Goal: Task Accomplishment & Management: Complete application form

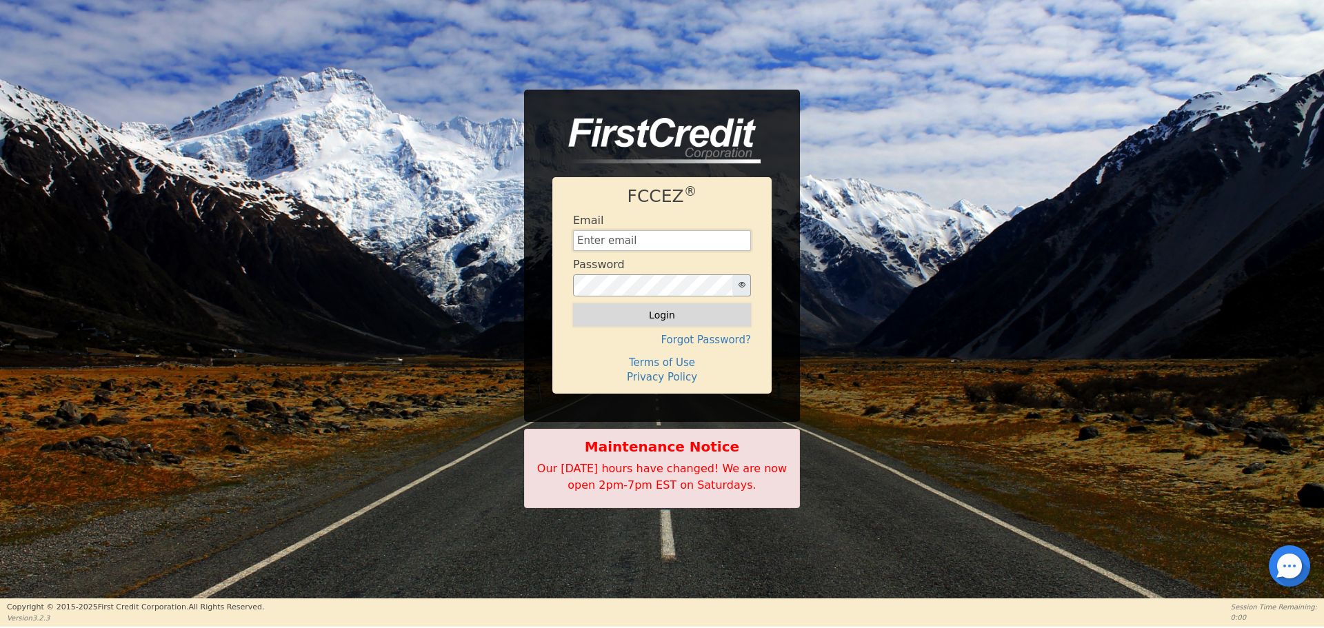
type input "[EMAIL_ADDRESS][DOMAIN_NAME]"
click at [608, 310] on button "Login" at bounding box center [662, 314] width 178 height 23
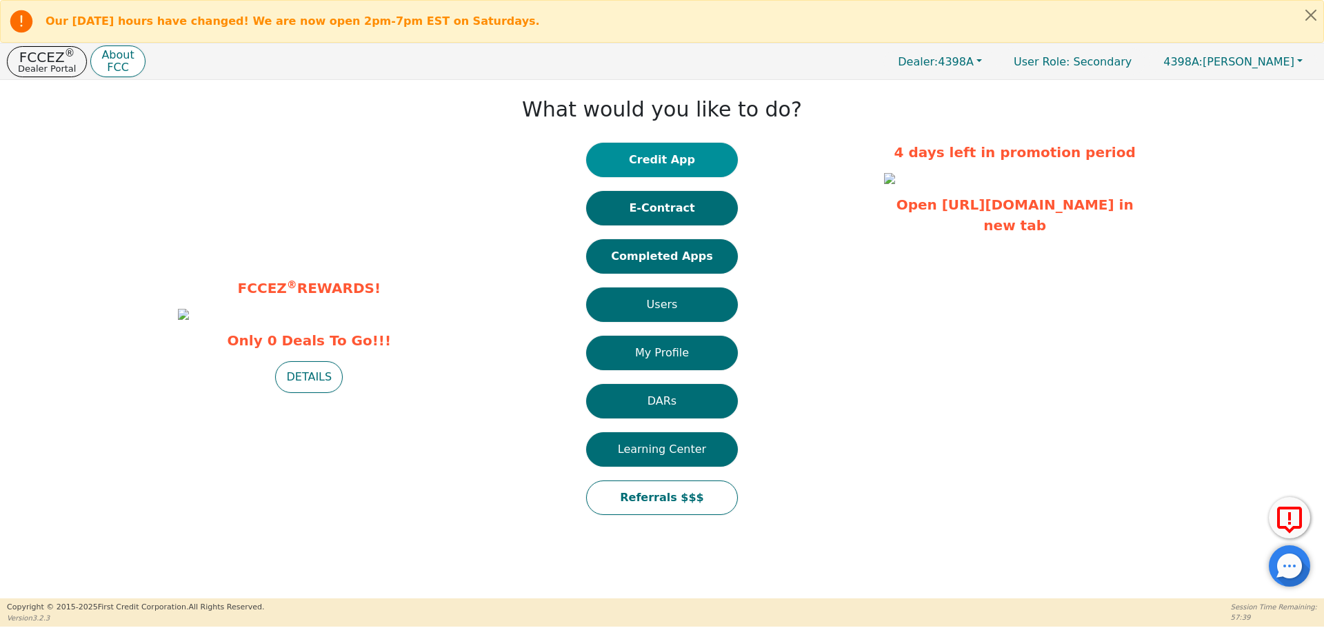
click at [665, 164] on button "Credit App" at bounding box center [662, 160] width 152 height 34
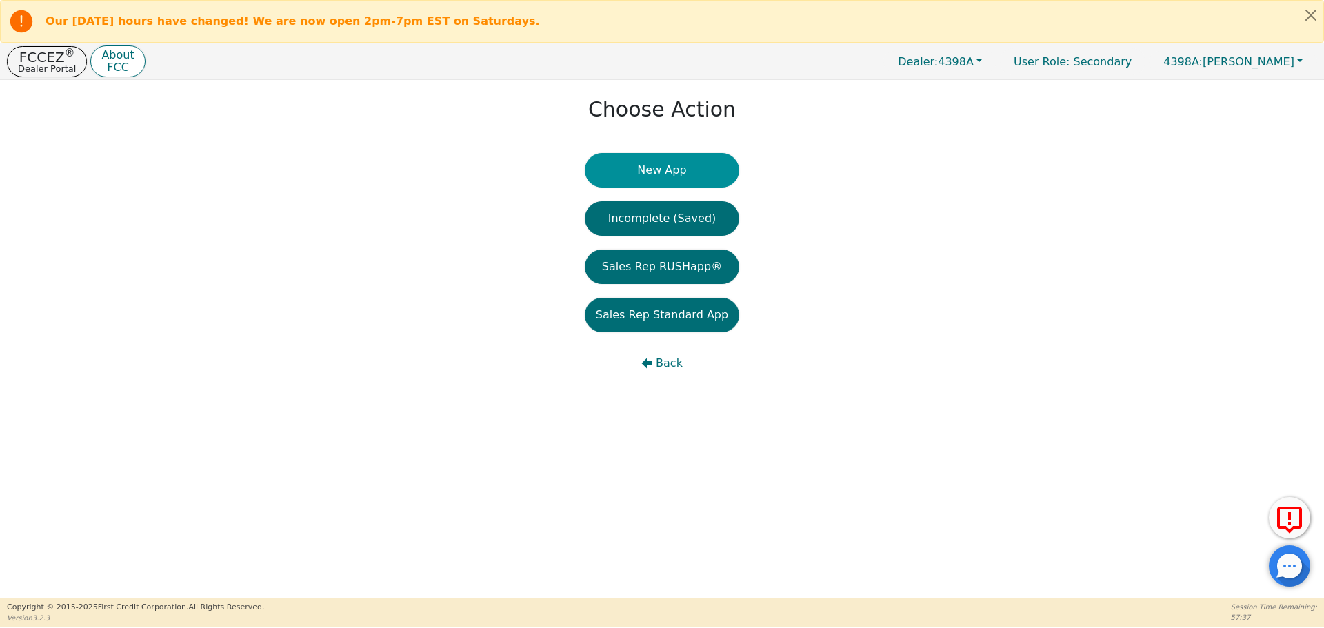
click at [656, 174] on button "New App" at bounding box center [662, 170] width 154 height 34
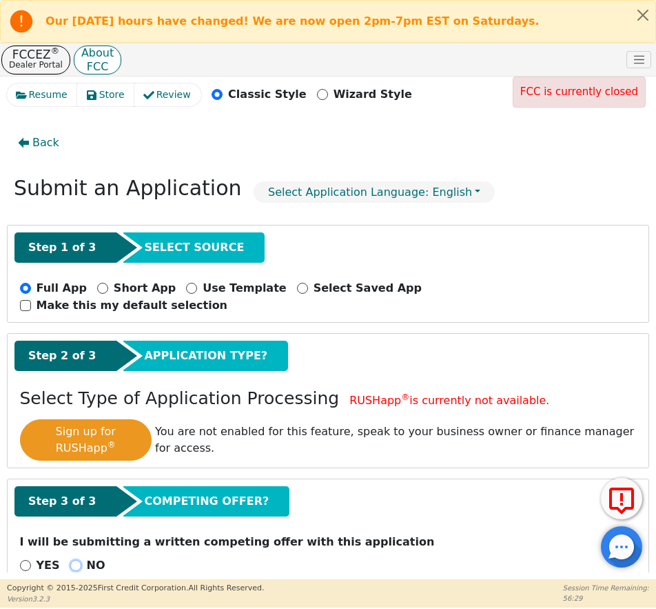
click at [70, 560] on input "NO" at bounding box center [75, 565] width 11 height 11
radio input "true"
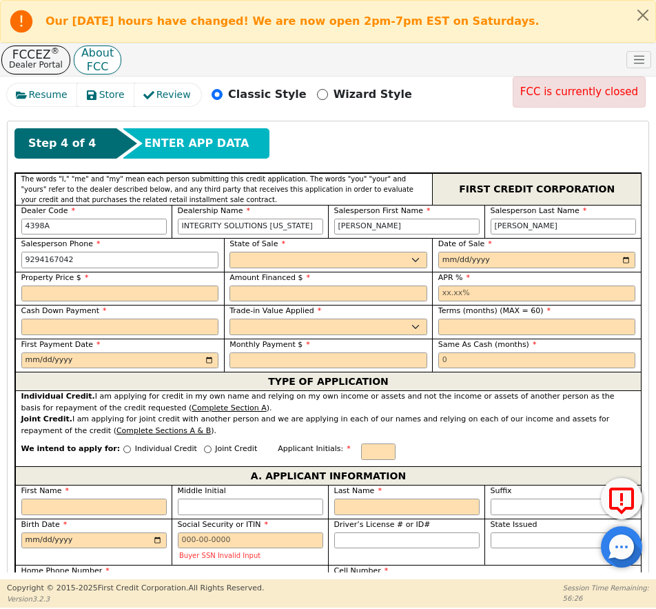
scroll to position [483, 0]
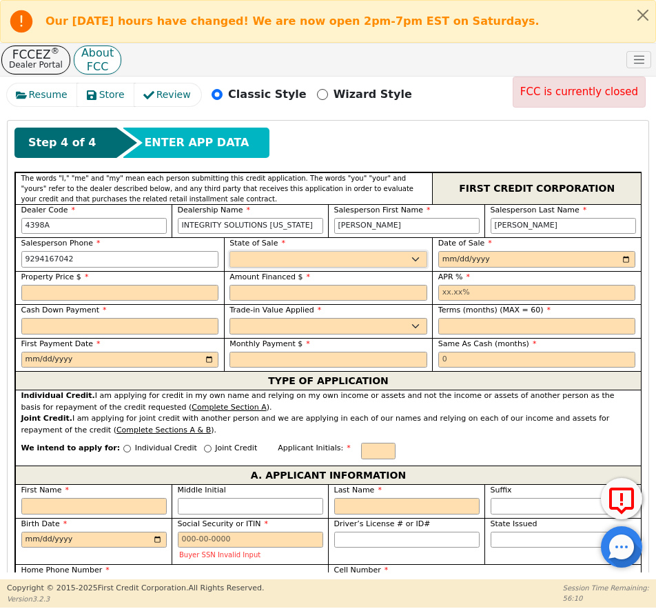
click at [408, 251] on select "AK AL AR AZ CA CO CT DC DE FL [GEOGRAPHIC_DATA] HI IA ID IL IN KS [GEOGRAPHIC_D…" at bounding box center [329, 259] width 198 height 17
click at [230, 251] on select "AK AL AR AZ CA CO CT DC DE FL [GEOGRAPHIC_DATA] HI IA ID IL IN KS [GEOGRAPHIC_D…" at bounding box center [329, 259] width 198 height 17
click at [326, 251] on select "AK AL AR AZ CA CO CT DC DE FL [GEOGRAPHIC_DATA] HI IA ID IL IN KS [GEOGRAPHIC_D…" at bounding box center [329, 259] width 198 height 17
select select "NJ"
click at [230, 251] on select "AK AL AR AZ CA CO CT DC DE FL [GEOGRAPHIC_DATA] HI IA ID IL IN KS [GEOGRAPHIC_D…" at bounding box center [329, 259] width 198 height 17
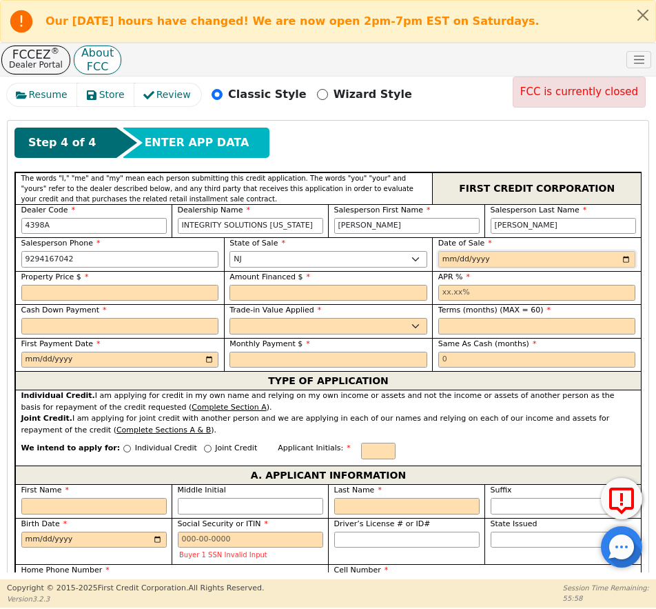
click at [444, 251] on input "date" at bounding box center [538, 259] width 198 height 17
type input "[DATE]"
click at [80, 285] on input "text" at bounding box center [120, 293] width 198 height 17
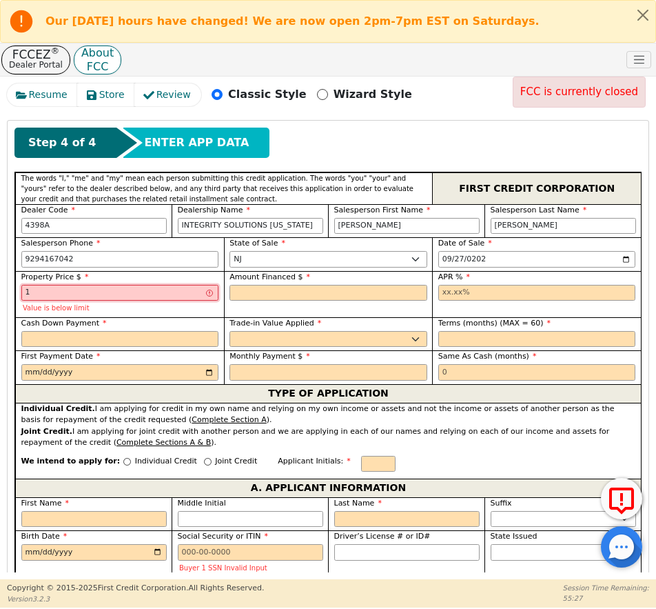
type input "100.00"
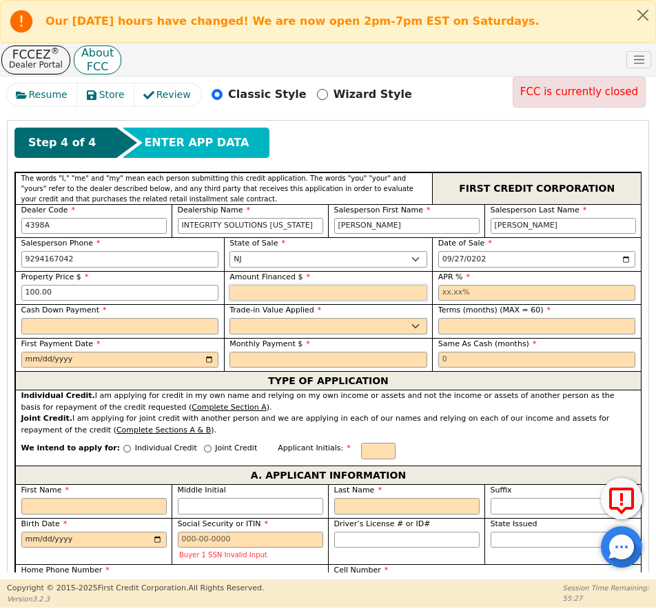
click at [260, 285] on input "text" at bounding box center [329, 293] width 198 height 17
type input "3500.00"
click at [445, 285] on input "text" at bounding box center [538, 293] width 198 height 17
type input "17.99"
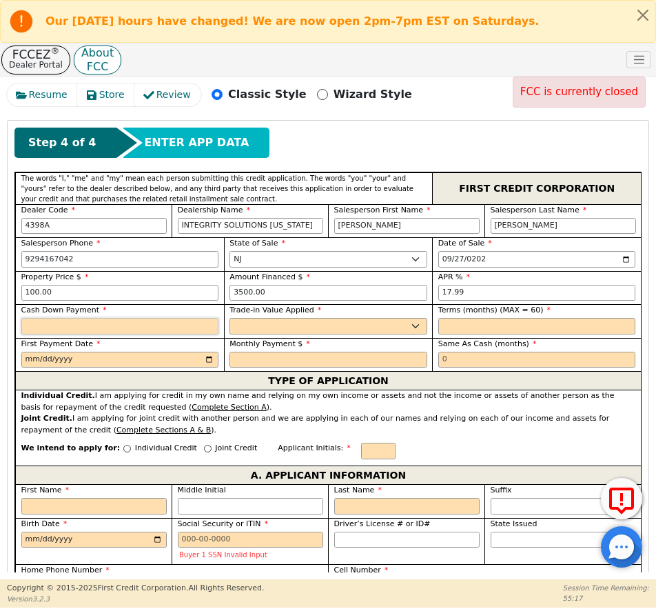
click at [49, 318] on input "text" at bounding box center [120, 326] width 198 height 17
type input "0.00"
click at [271, 318] on select "Yes No" at bounding box center [329, 326] width 198 height 17
drag, startPoint x: 308, startPoint y: 276, endPoint x: 229, endPoint y: 281, distance: 79.5
click at [230, 305] on label "Trade-in Value Applied" at bounding box center [329, 311] width 198 height 12
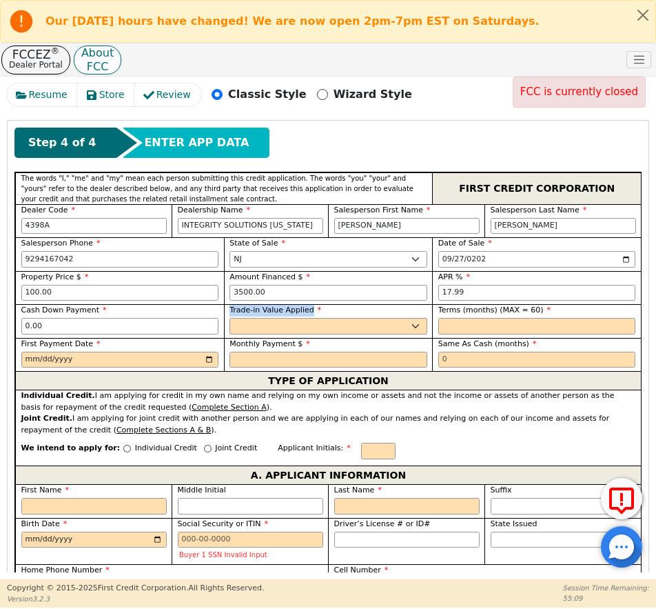
copy span "Trade-in Value Applied"
click at [297, 318] on select "Yes No" at bounding box center [329, 326] width 198 height 17
select select "n"
click at [230, 318] on select "Yes No" at bounding box center [329, 326] width 198 height 17
click at [467, 318] on input "text" at bounding box center [538, 326] width 198 height 17
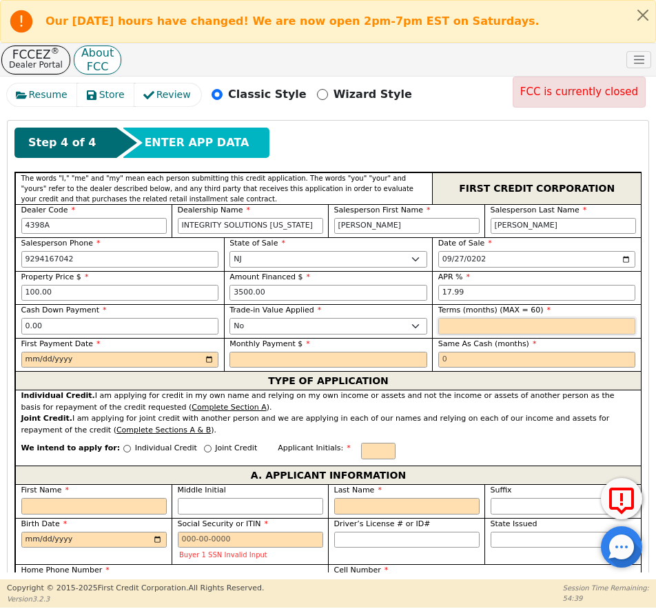
type input "60"
click at [57, 352] on input "date" at bounding box center [120, 360] width 198 height 17
click at [23, 352] on input "date" at bounding box center [120, 360] width 198 height 17
click at [28, 352] on input "date" at bounding box center [120, 360] width 198 height 17
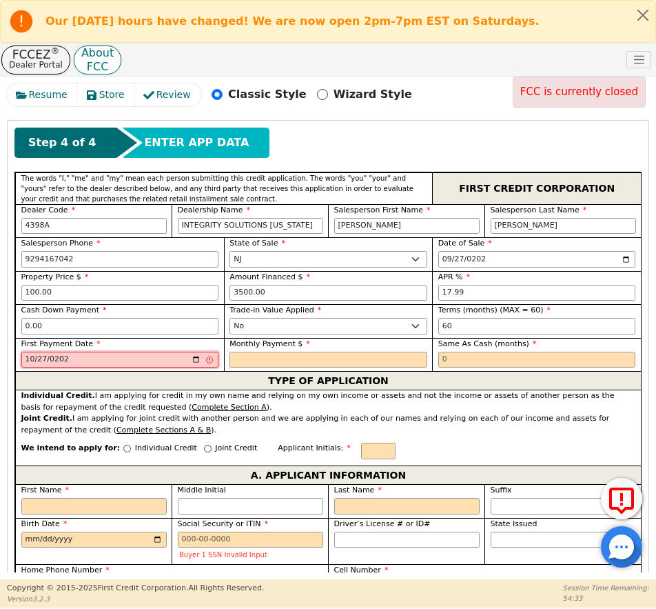
type input "[DATE]"
click at [245, 352] on input "text" at bounding box center [329, 360] width 198 height 17
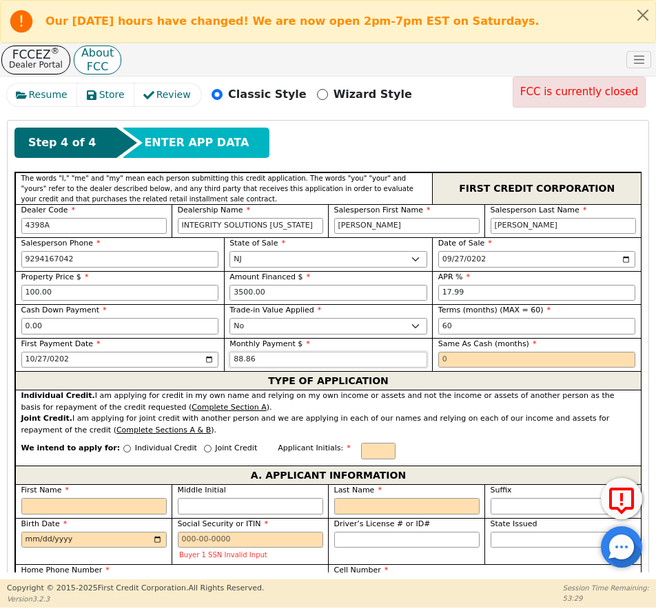
type input "88.86"
click at [478, 352] on input "text" at bounding box center [538, 360] width 198 height 17
type input "0"
click at [151, 443] on p "Individual Credit" at bounding box center [166, 449] width 62 height 12
click at [131, 445] on input "Individual Credit" at bounding box center [127, 449] width 8 height 8
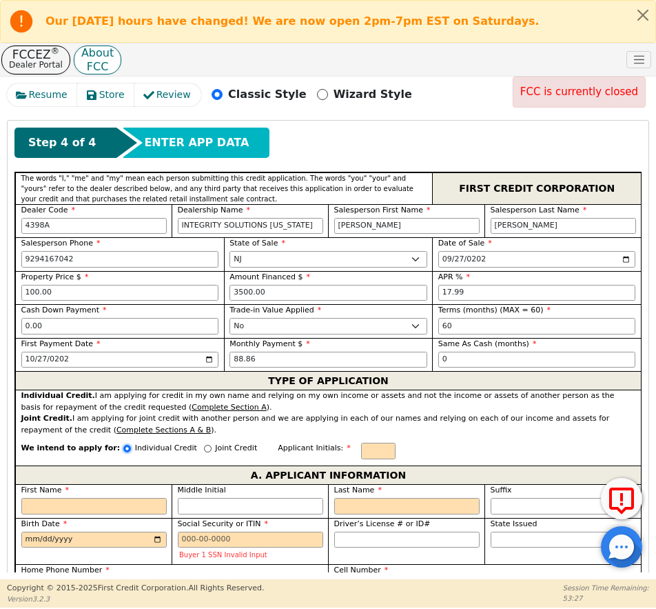
radio input "true"
click at [361, 443] on input "text" at bounding box center [378, 451] width 34 height 17
click at [88, 498] on input "First Name" at bounding box center [94, 506] width 146 height 17
type input "A"
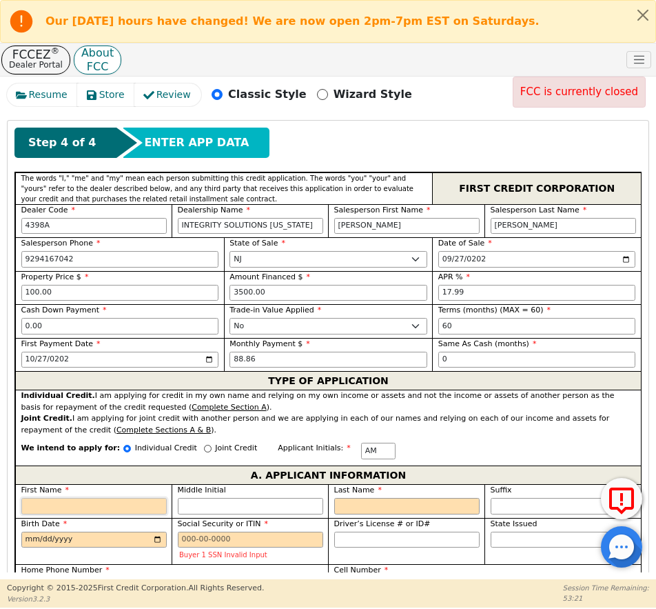
type input "A"
type input "AN"
type input "[PERSON_NAME]"
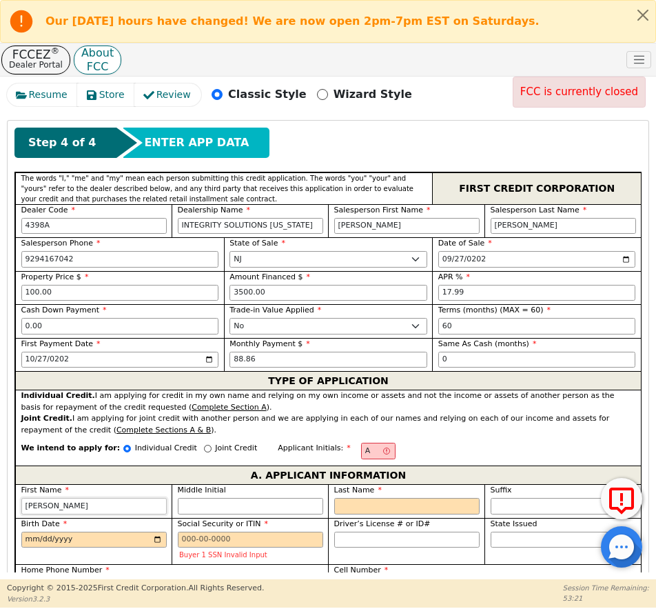
type input "ANNI"
type input "[PERSON_NAME]"
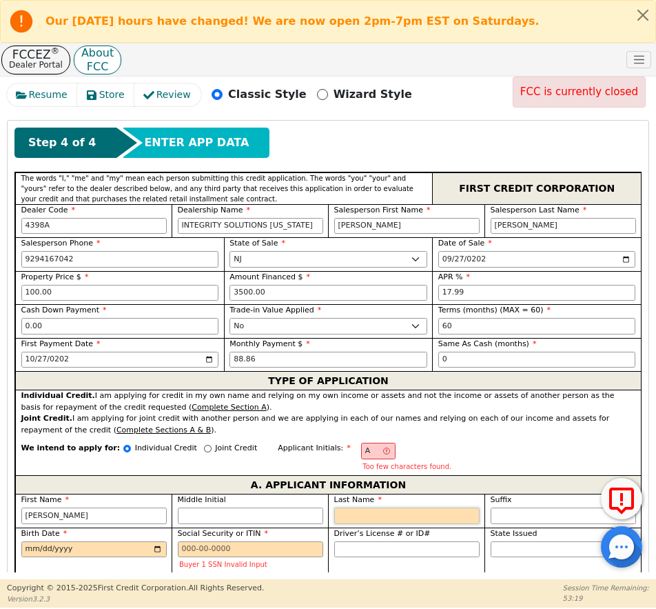
type input "AM"
type input "M"
type input "[PERSON_NAME]"
type input "ME"
type input "[PERSON_NAME] ME"
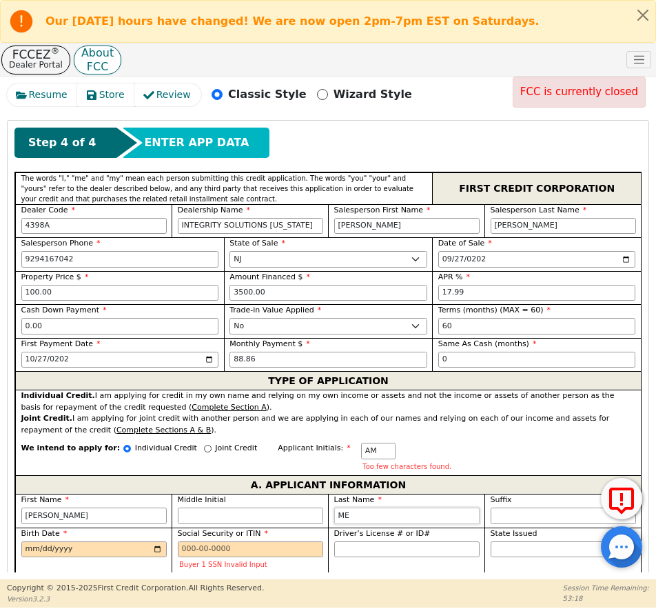
type input "MER"
type input "[PERSON_NAME]"
type input "MERE"
type input "[PERSON_NAME]"
type input "MEREJ"
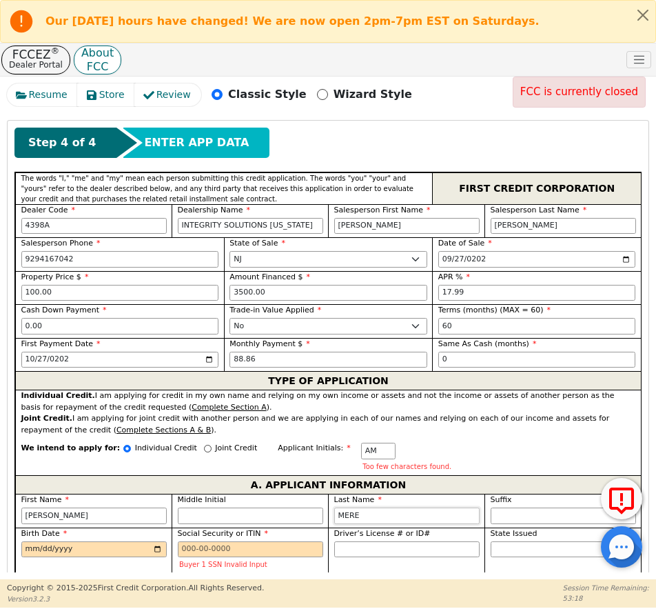
type input "[PERSON_NAME]"
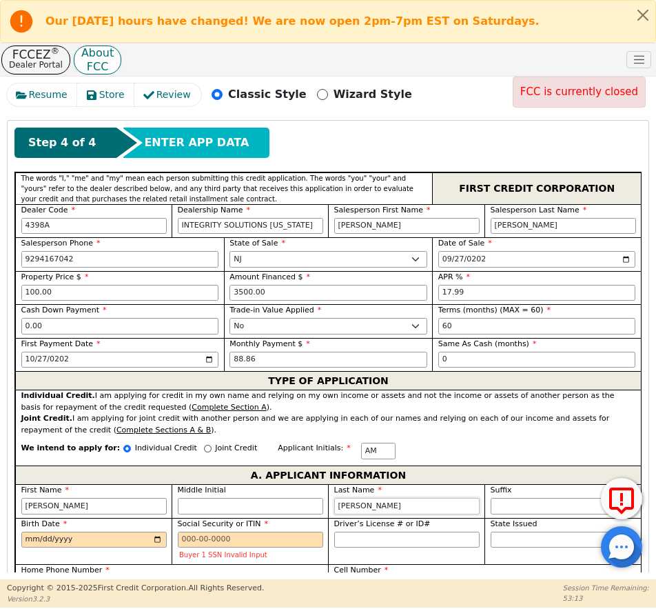
type input "[PERSON_NAME]"
type input "[DATE]"
click at [210, 532] on input "Social Security or ITIN" at bounding box center [251, 540] width 146 height 17
paste input "762601704"
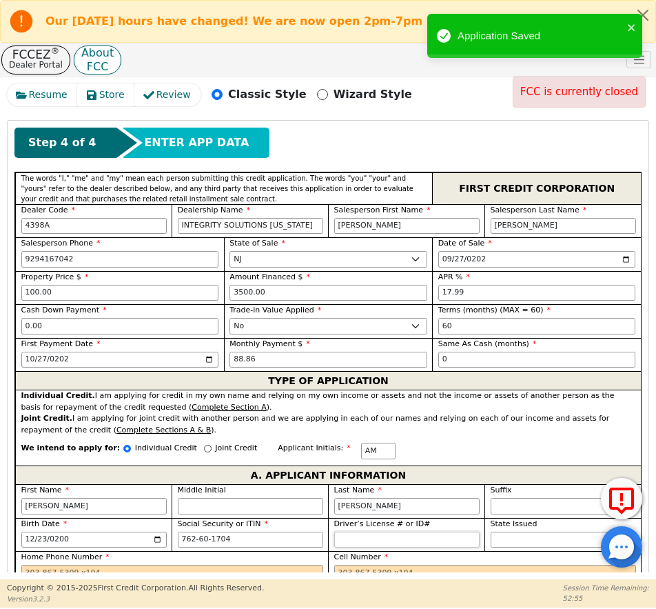
type input "***-**-1704"
click at [398, 532] on input "Driver’s License # or ID#" at bounding box center [407, 540] width 146 height 17
paste input "26720517462002"
type input "**********"
click at [524, 532] on select "AK AL AR AZ CA CO CT DC DE FL [GEOGRAPHIC_DATA] HI IA ID IL IN KS [GEOGRAPHIC_D…" at bounding box center [564, 540] width 146 height 17
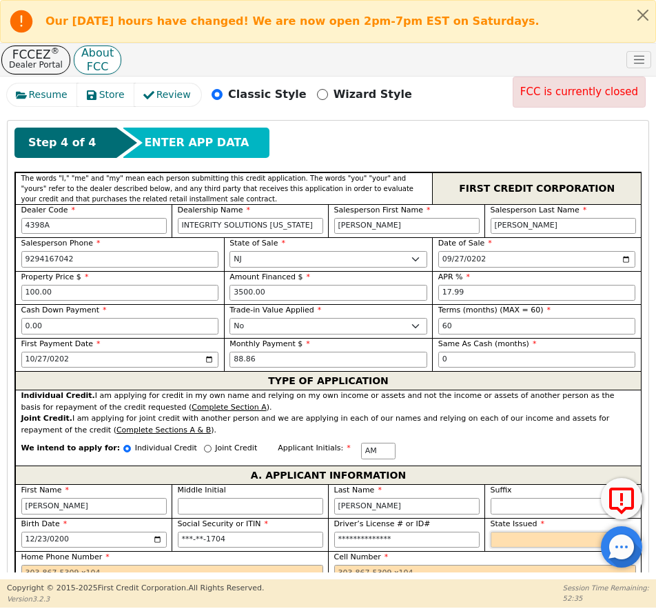
select select "NJ"
click at [542, 532] on select "AK AL AR AZ CA CO CT DC DE FL [GEOGRAPHIC_DATA] HI IA ID IL IN KS [GEOGRAPHIC_D…" at bounding box center [564, 540] width 146 height 17
click at [26, 565] on input "Home Phone Number" at bounding box center [172, 573] width 302 height 17
click at [66, 565] on input "Home Phone Number" at bounding box center [172, 573] width 302 height 17
paste input "[PHONE_NUMBER]"
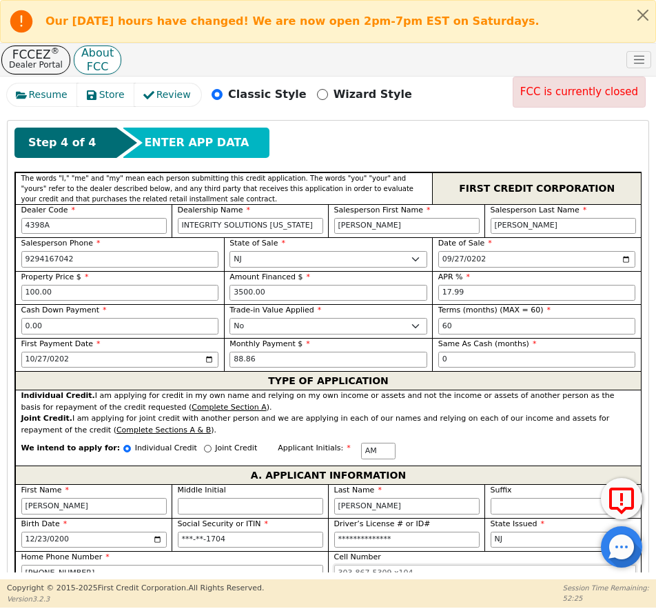
type input "[PHONE_NUMBER]"
click at [348, 565] on input "Cell Number" at bounding box center [485, 573] width 302 height 17
paste input "[PHONE_NUMBER]"
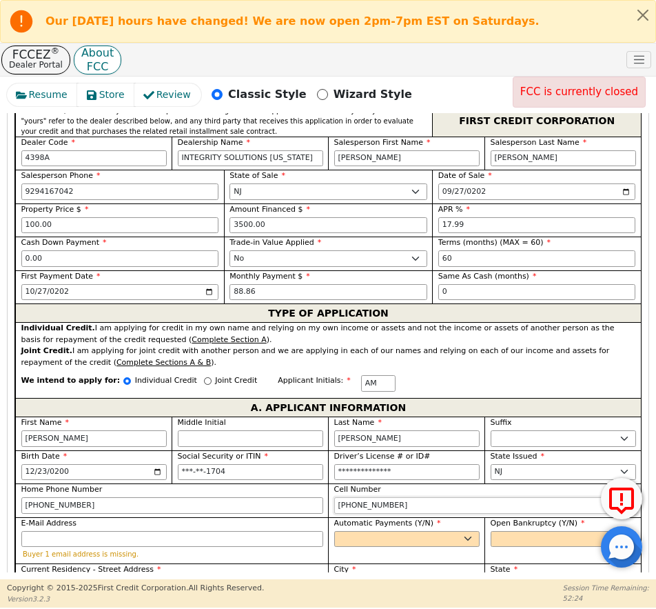
scroll to position [690, 0]
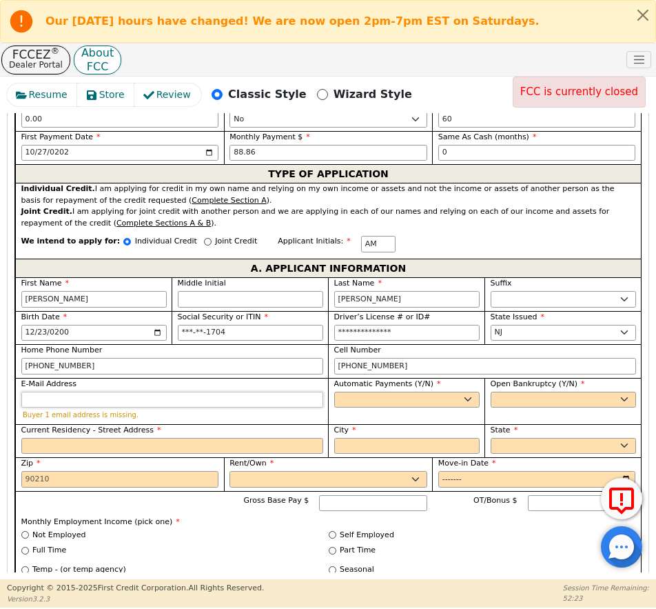
type input "[PHONE_NUMBER]"
click at [41, 392] on input "E-Mail Address" at bounding box center [172, 400] width 302 height 17
click at [84, 392] on input "E-Mail Address" at bounding box center [172, 400] width 302 height 17
paste input "[EMAIL_ADDRESS][DOMAIN_NAME]"
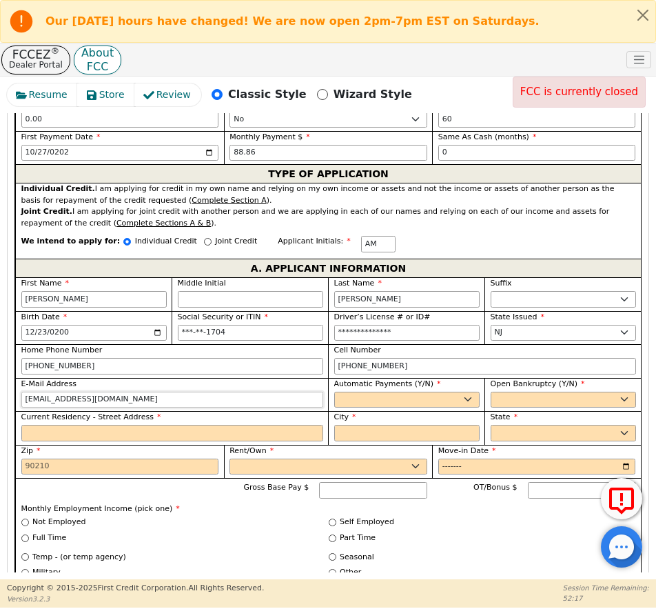
type input "[EMAIL_ADDRESS][DOMAIN_NAME]"
click at [352, 392] on select "Yes No" at bounding box center [407, 400] width 146 height 17
select select "y"
click at [334, 392] on select "Yes No" at bounding box center [407, 400] width 146 height 17
type input "[PERSON_NAME]"
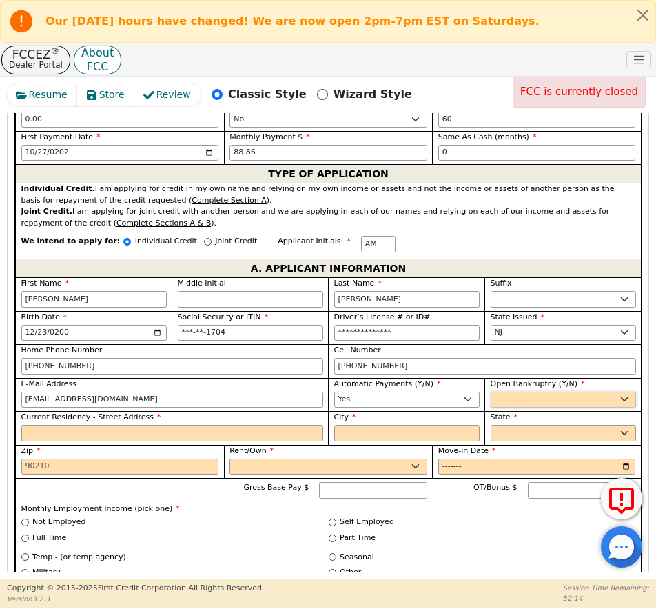
click at [534, 392] on select "Yes No" at bounding box center [564, 400] width 146 height 17
select select "n"
click at [491, 392] on select "Yes No" at bounding box center [564, 400] width 146 height 17
click at [98, 425] on input "Current Residency - Street Address" at bounding box center [172, 433] width 302 height 17
click at [109, 425] on input "Current Residency - Street Address" at bounding box center [172, 433] width 302 height 17
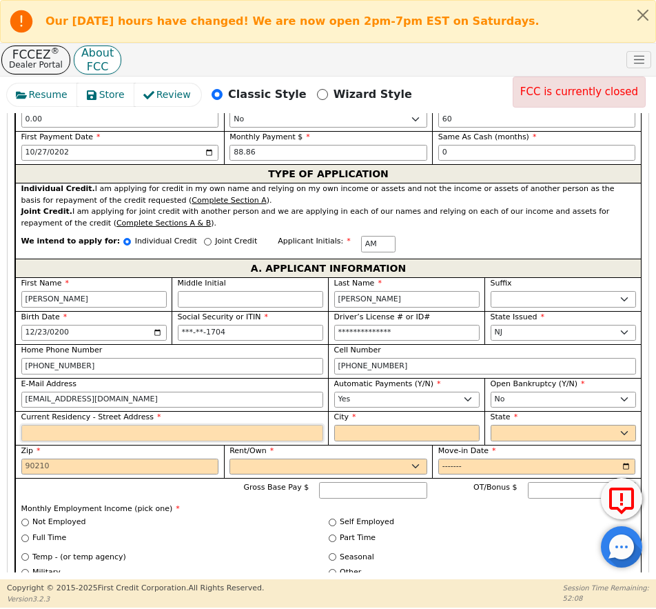
paste input "[STREET_ADDRESS]"
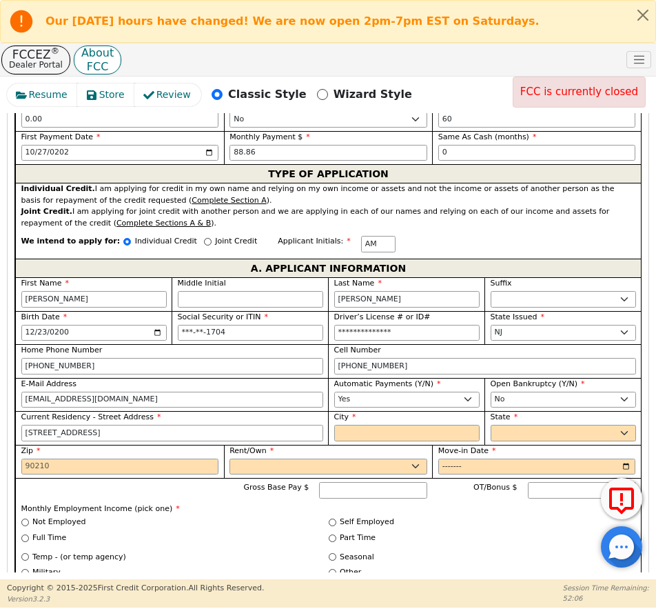
type input "[STREET_ADDRESS]"
click at [389, 425] on input "City" at bounding box center [407, 433] width 146 height 17
paste input "[GEOGRAPHIC_DATA]"
type input "[GEOGRAPHIC_DATA]"
click at [532, 425] on select "AK AL AR AZ CA CO CT DC DE FL [GEOGRAPHIC_DATA] HI IA ID IL IN KS [GEOGRAPHIC_D…" at bounding box center [564, 433] width 146 height 17
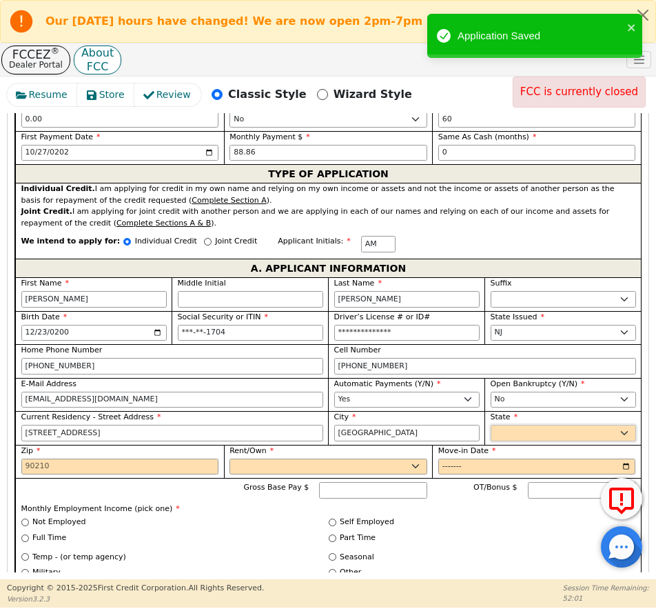
select select "NJ"
click at [532, 425] on select "AK AL AR AZ CA CO CT DC DE FL [GEOGRAPHIC_DATA] HI IA ID IL IN KS [GEOGRAPHIC_D…" at bounding box center [564, 433] width 146 height 17
click at [77, 459] on input "Zip" at bounding box center [120, 467] width 198 height 17
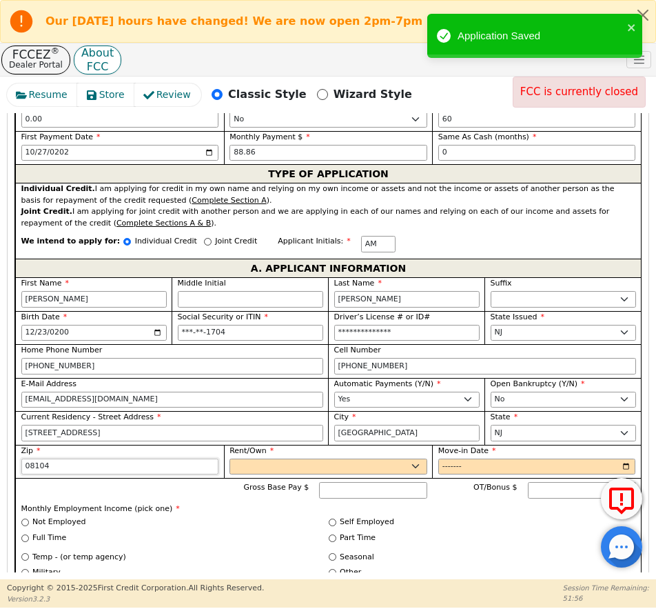
type input "08104"
click at [277, 459] on select "Rent Own" at bounding box center [329, 467] width 198 height 17
select select "Rent"
click at [230, 459] on select "Rent Own" at bounding box center [329, 467] width 198 height 17
click at [447, 459] on input "Move-in Date" at bounding box center [538, 467] width 198 height 17
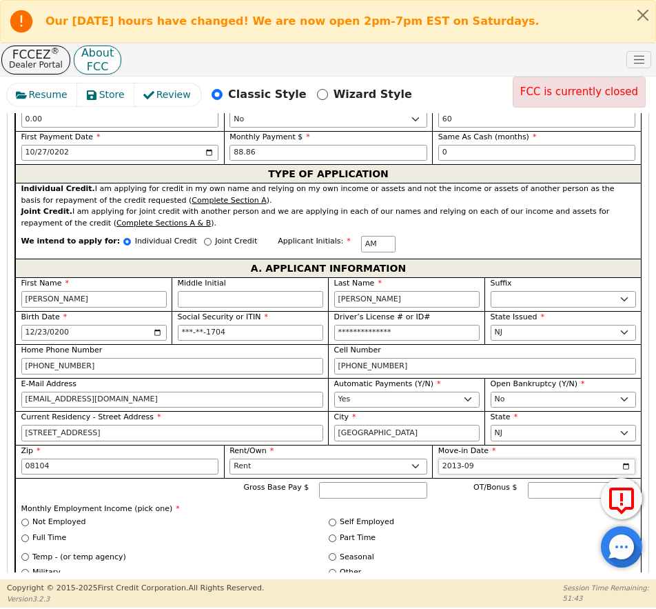
type input "2012-09"
click at [374, 482] on input "Gross Base Pay $" at bounding box center [373, 490] width 108 height 17
type input "3000.00"
click at [26, 534] on input "Full Time" at bounding box center [25, 538] width 8 height 8
radio input "true"
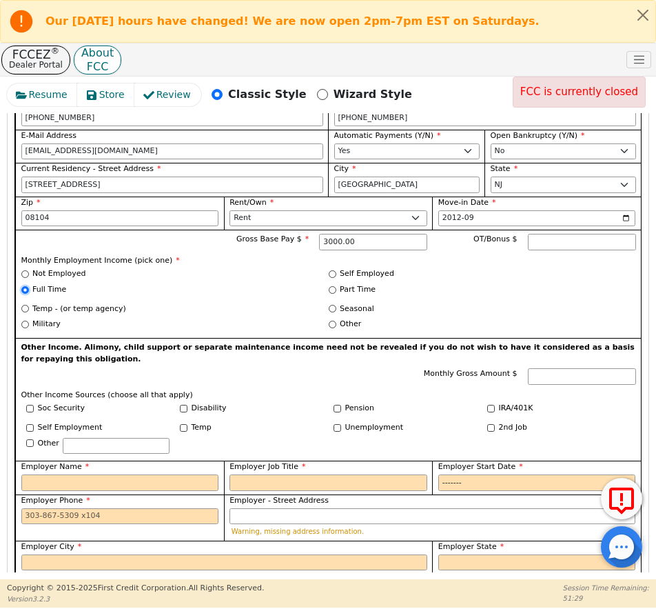
scroll to position [965, 0]
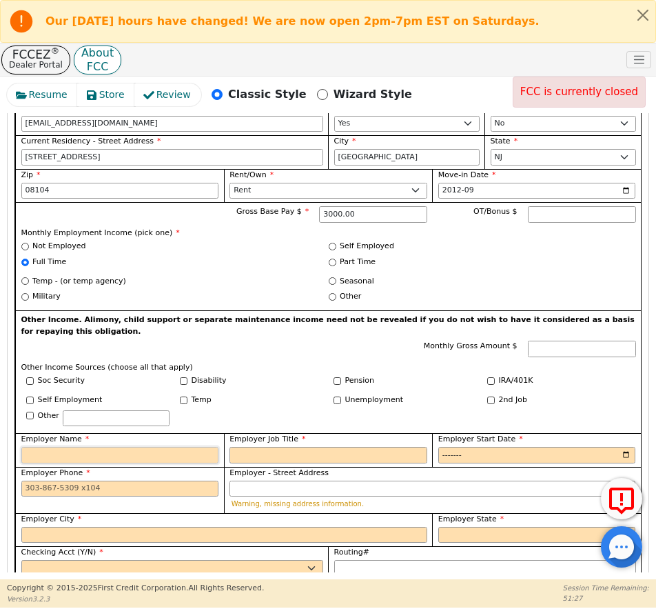
click at [70, 447] on input "Employer Name" at bounding box center [120, 455] width 198 height 17
click at [72, 447] on input "Employer Name" at bounding box center [120, 455] width 198 height 17
paste input "[PERSON_NAME] home care"
type input "[PERSON_NAME] home care"
click at [268, 447] on input "Employer Job Title" at bounding box center [329, 455] width 198 height 17
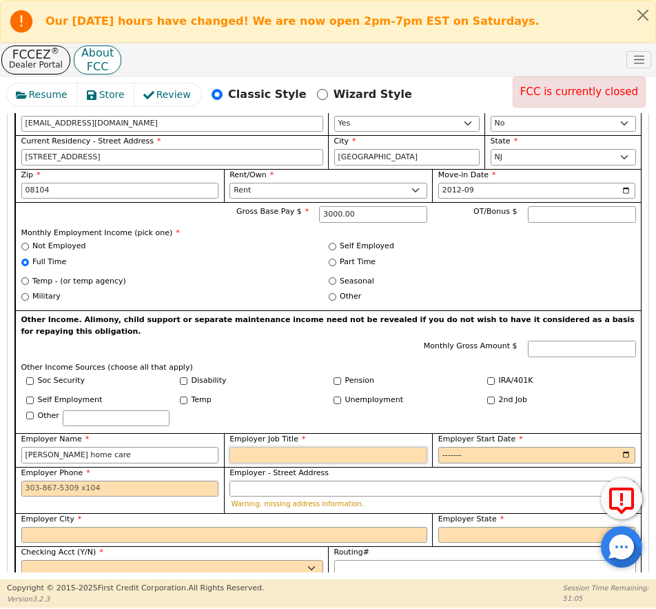
click at [263, 447] on input "Employer Job Title" at bounding box center [329, 455] width 198 height 17
paste input "Homaker"
type input "Home maker"
click at [441, 447] on input "Employer Start Date" at bounding box center [538, 455] width 198 height 17
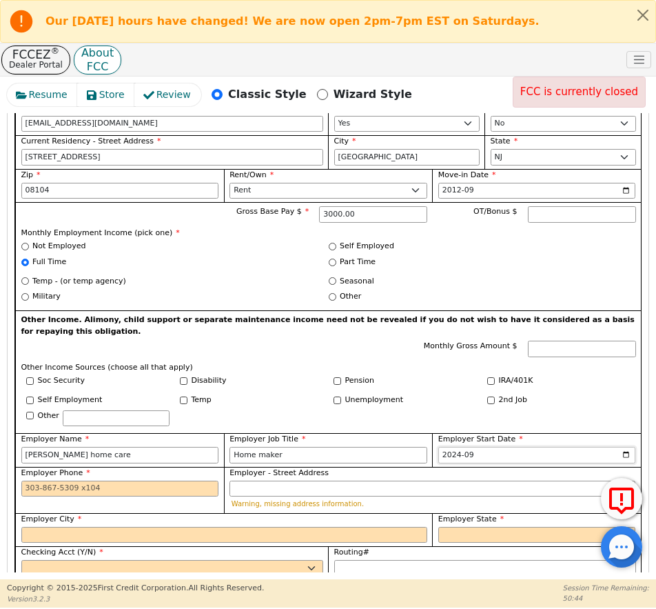
type input "2023-09"
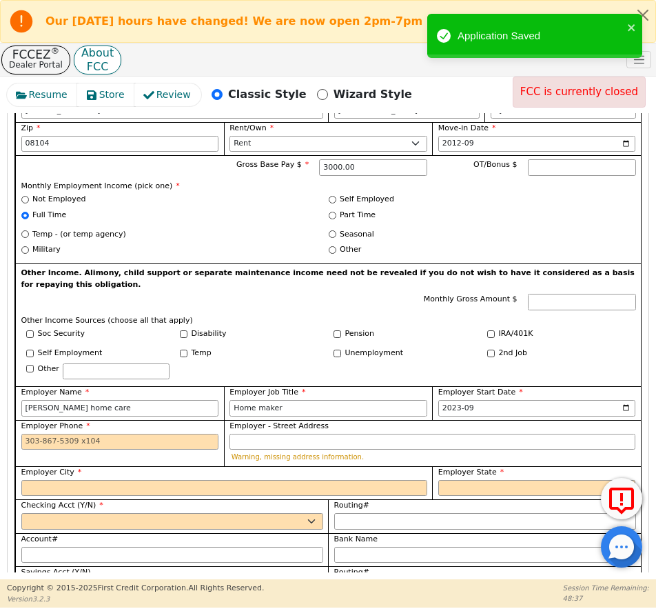
scroll to position [1034, 0]
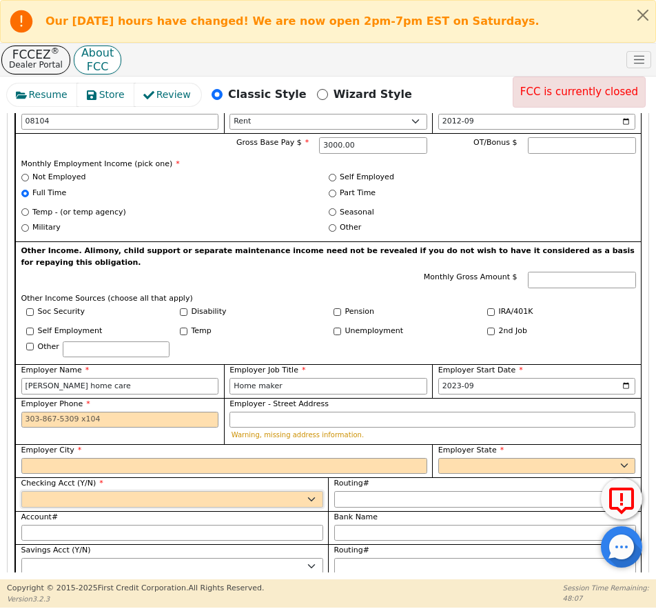
click at [97, 491] on select "Yes No" at bounding box center [172, 499] width 302 height 17
select select "y"
click at [21, 491] on select "Yes No" at bounding box center [172, 499] width 302 height 17
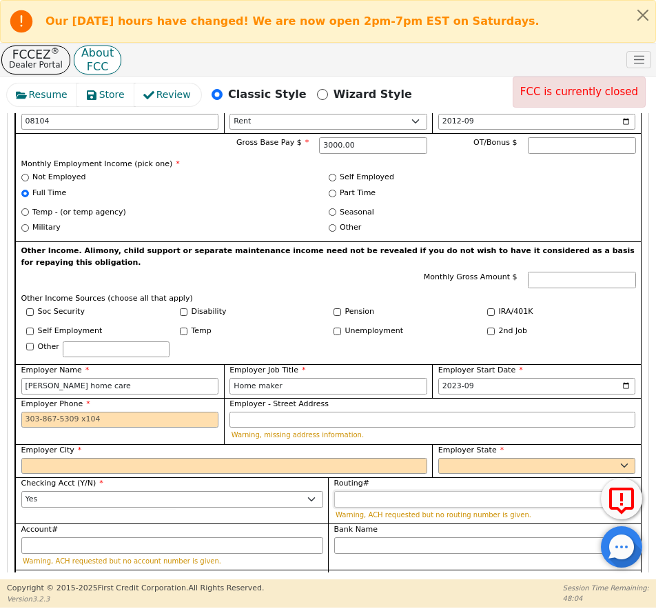
click at [372, 491] on input "Routing#" at bounding box center [485, 499] width 302 height 17
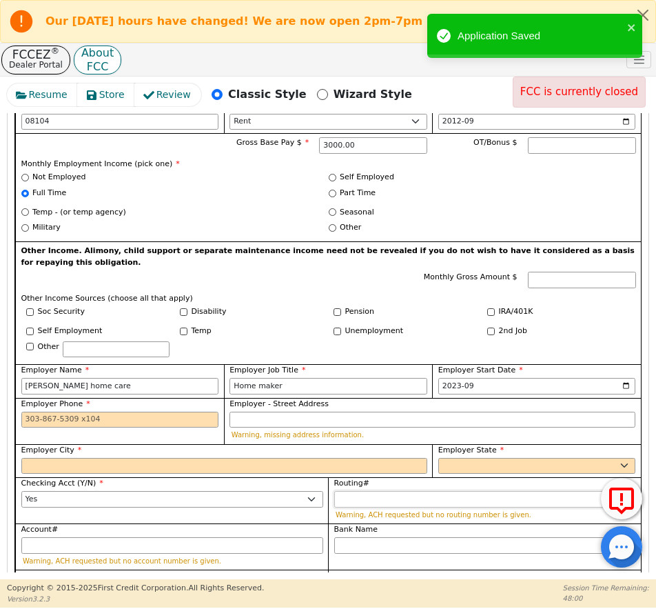
click at [379, 491] on input "Routing#" at bounding box center [485, 499] width 302 height 17
paste input "031201360"
type input "031201360"
type input "*********"
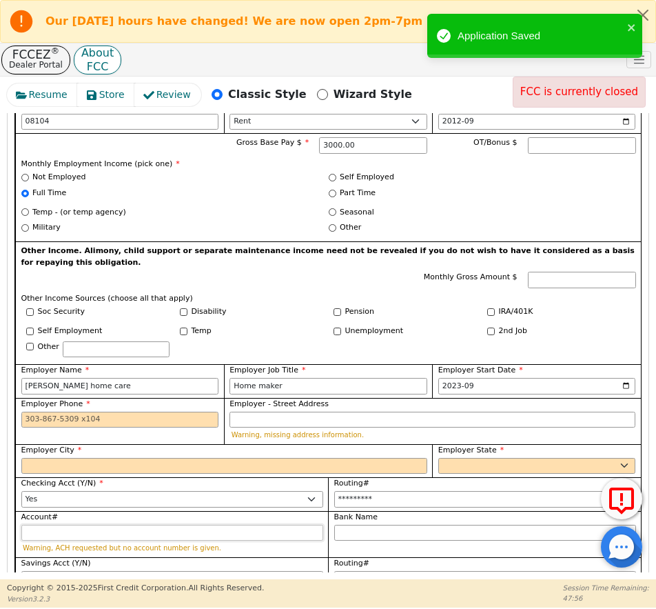
type input "*********"
click at [74, 525] on input "Account#" at bounding box center [172, 533] width 302 height 17
paste input "4429246683"
type input "4429246683"
type input "**********"
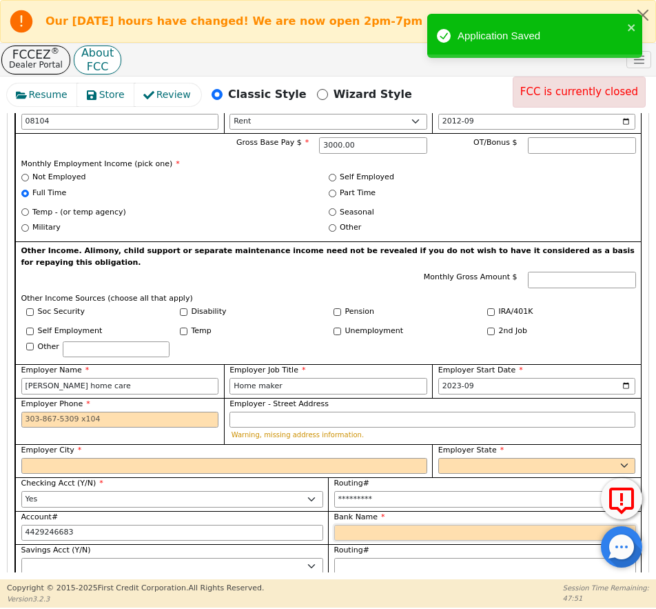
type input "**********"
click at [372, 525] on input "Bank Name" at bounding box center [485, 533] width 302 height 17
paste input "Td bank"
type input "Td bank"
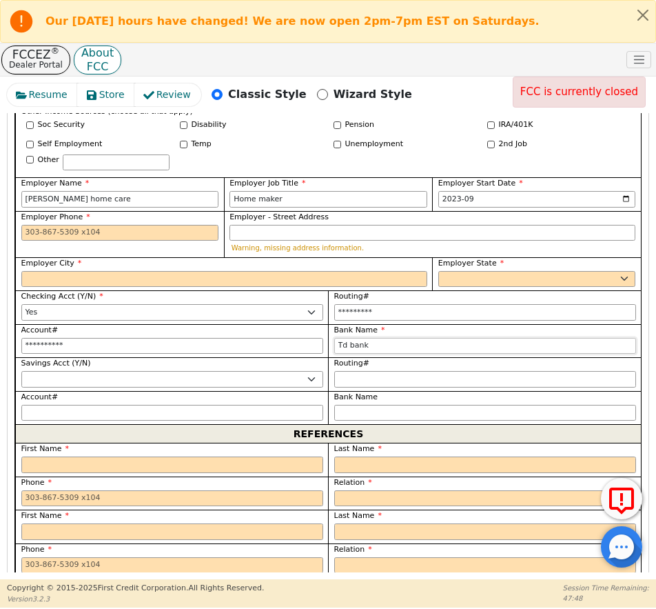
scroll to position [1310, 0]
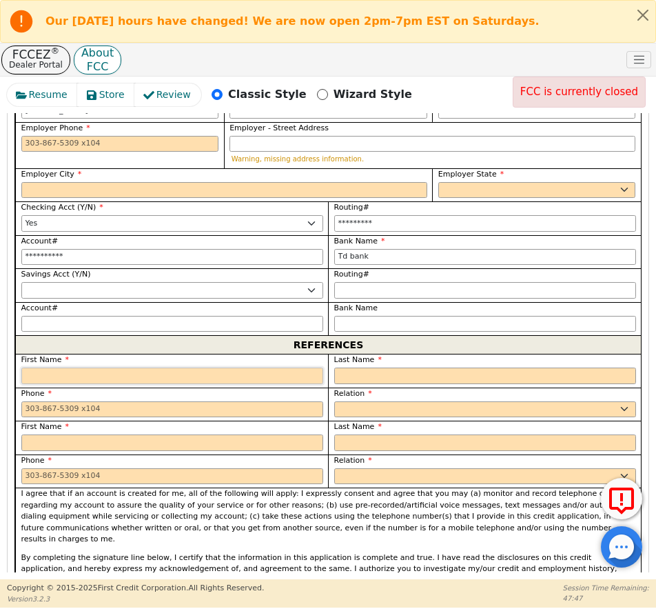
type input "Td bank"
click at [102, 368] on input "text" at bounding box center [172, 376] width 302 height 17
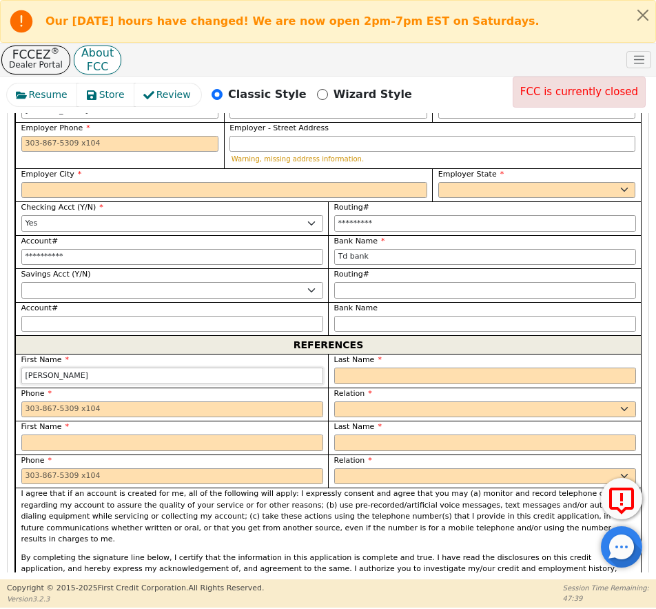
type input "[PERSON_NAME]"
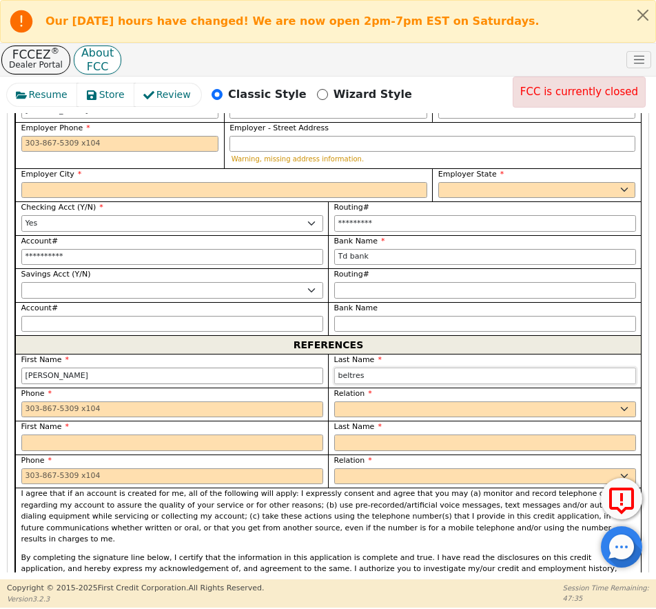
type input "beltres"
drag, startPoint x: 61, startPoint y: 331, endPoint x: 12, endPoint y: 328, distance: 49.0
click at [12, 328] on div "Step 4 of 4 ENTER APP DATA The words "I," "me" and "my" mean each person submit…" at bounding box center [328, 403] width 641 height 2220
type input "[PERSON_NAME]"
type input "BELTRES"
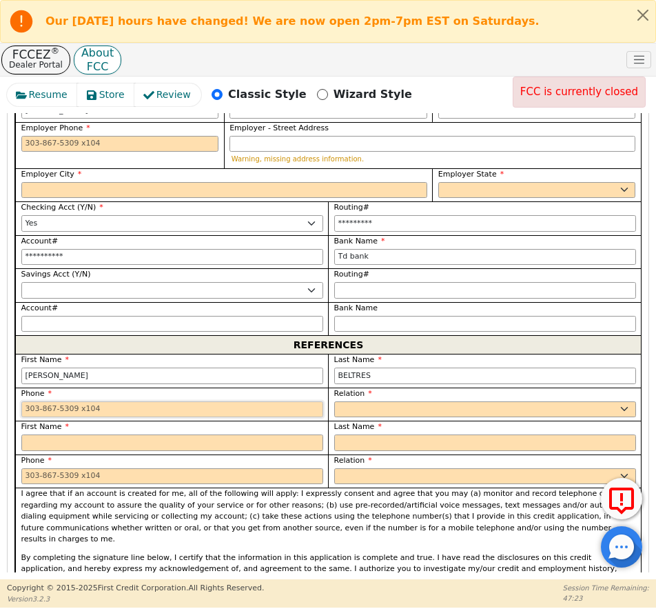
click at [68, 401] on input "tel" at bounding box center [172, 409] width 302 height 17
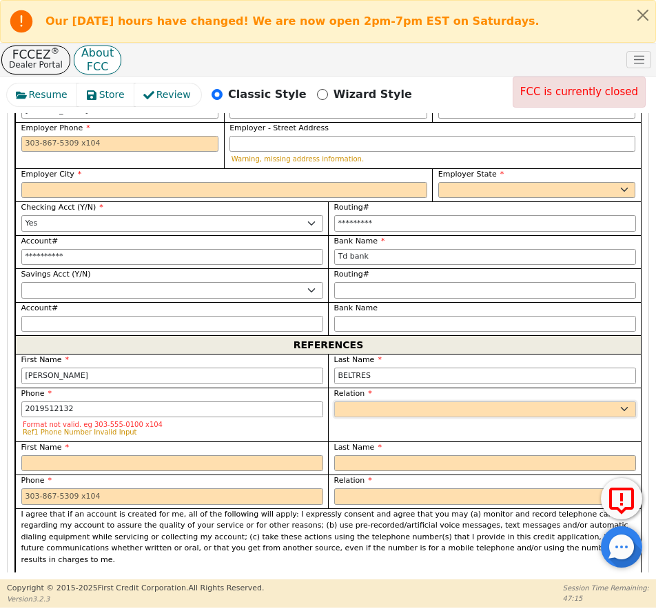
type input "[PHONE_NUMBER]"
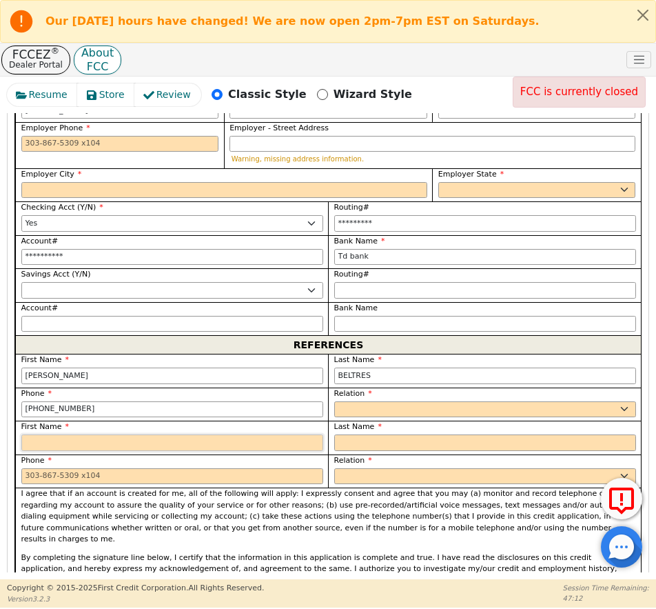
click at [63, 434] on input "text" at bounding box center [172, 442] width 302 height 17
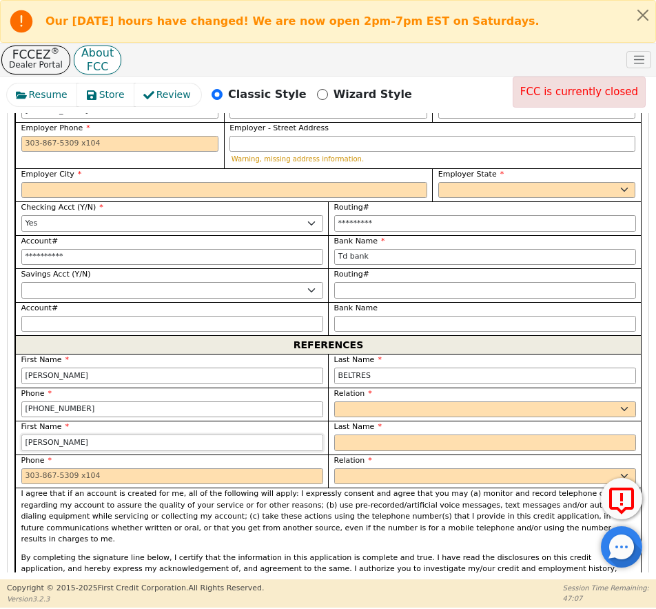
type input "[PERSON_NAME]"
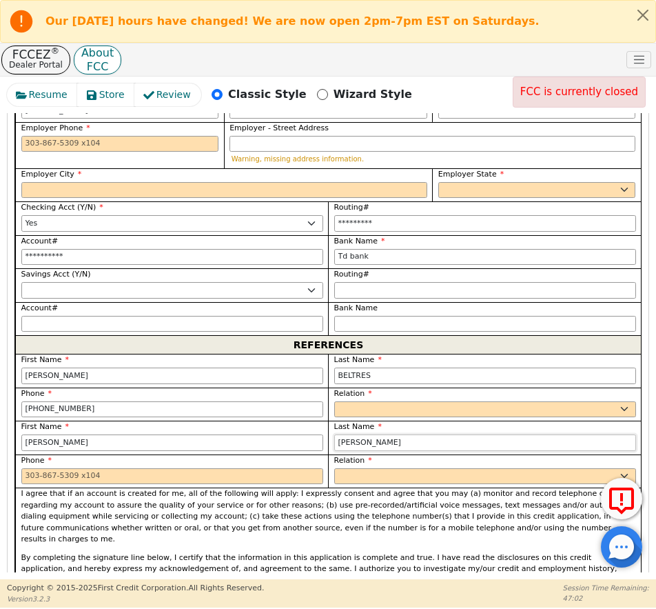
type input "[PERSON_NAME]"
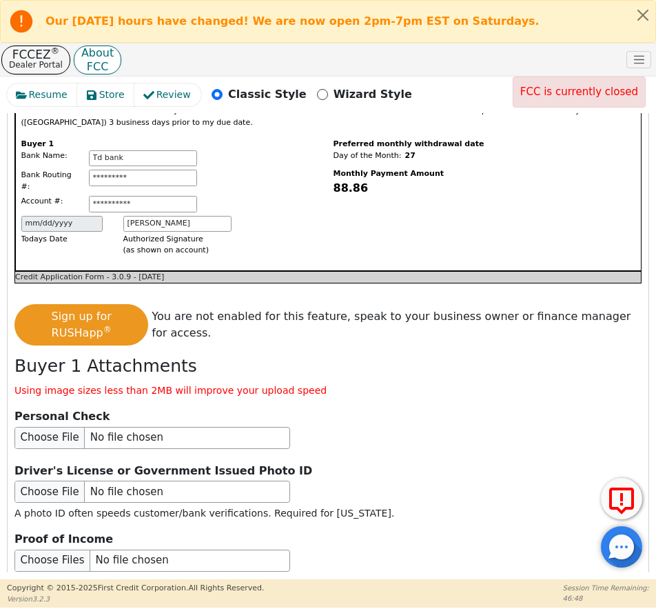
scroll to position [2000, 0]
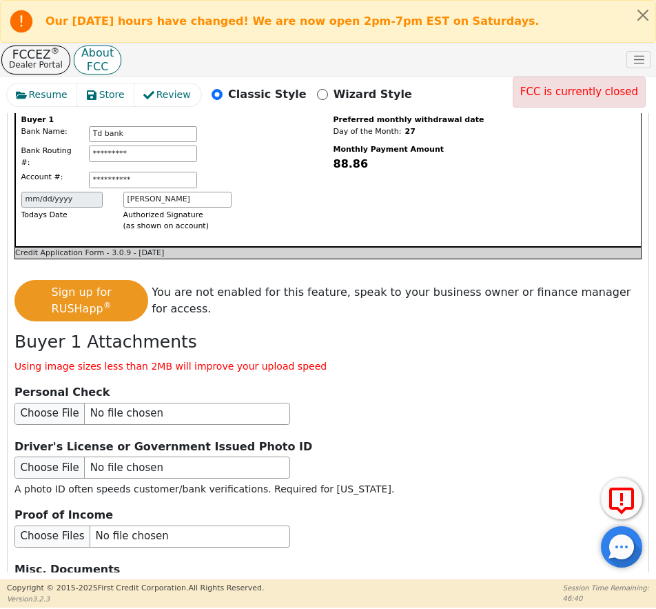
type input "[PHONE_NUMBER]"
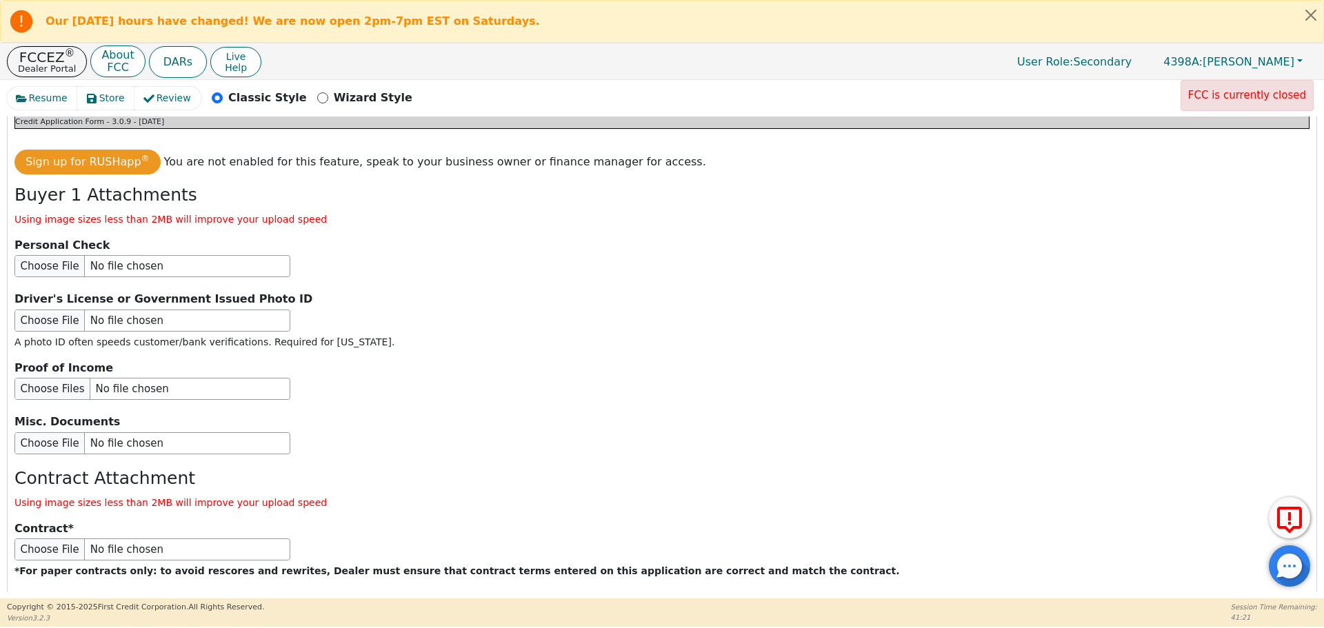
scroll to position [1435, 0]
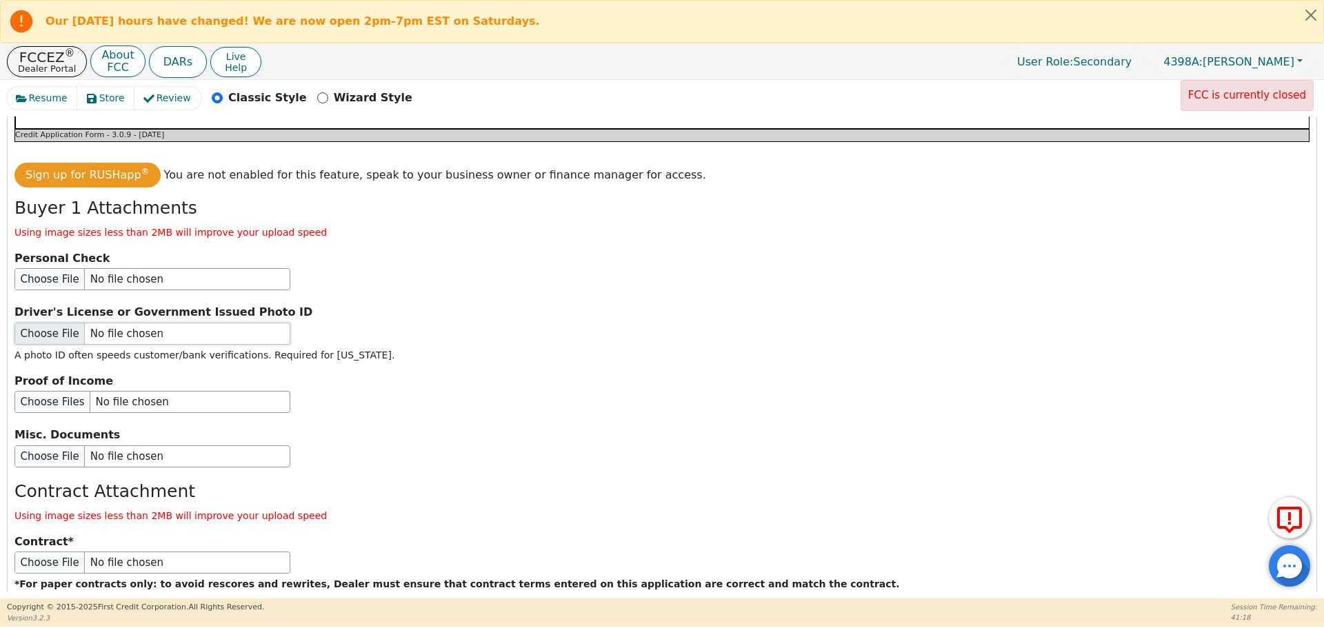
click at [50, 323] on input "file" at bounding box center [152, 334] width 276 height 22
type input "C:\fakepath\[PERSON_NAME].jpg"
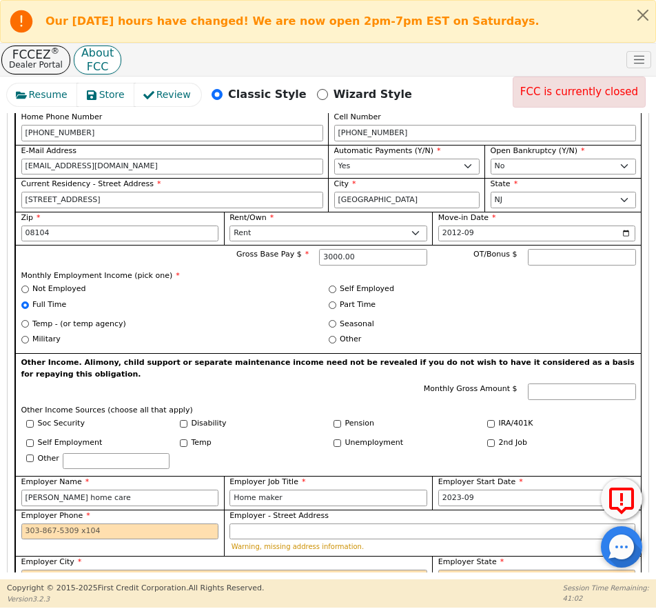
scroll to position [1089, 0]
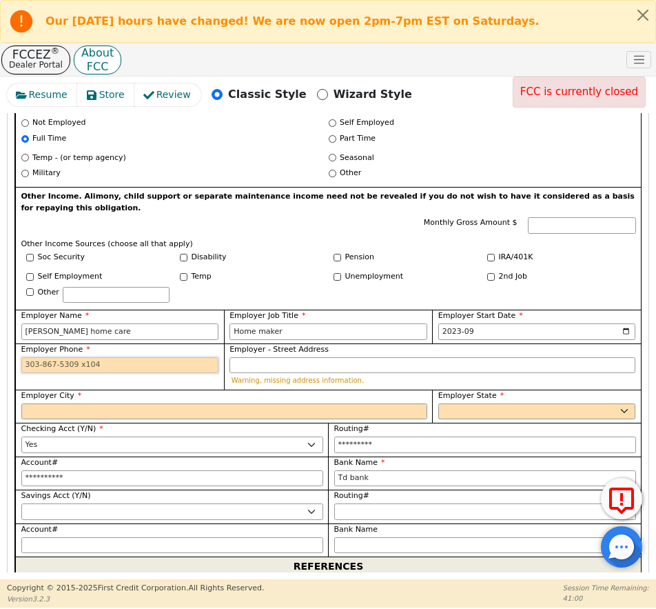
click at [79, 357] on input "Employer Phone" at bounding box center [120, 365] width 198 height 17
type input "[PHONE_NUMBER]"
click at [247, 357] on input "Employer - Street Address" at bounding box center [433, 365] width 406 height 17
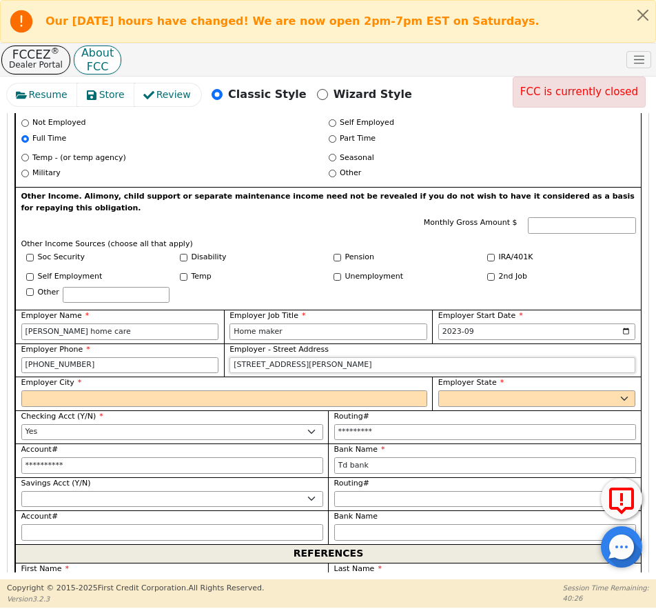
type input "[STREET_ADDRESS][PERSON_NAME]"
click at [74, 390] on input "Employer City" at bounding box center [224, 398] width 406 height 17
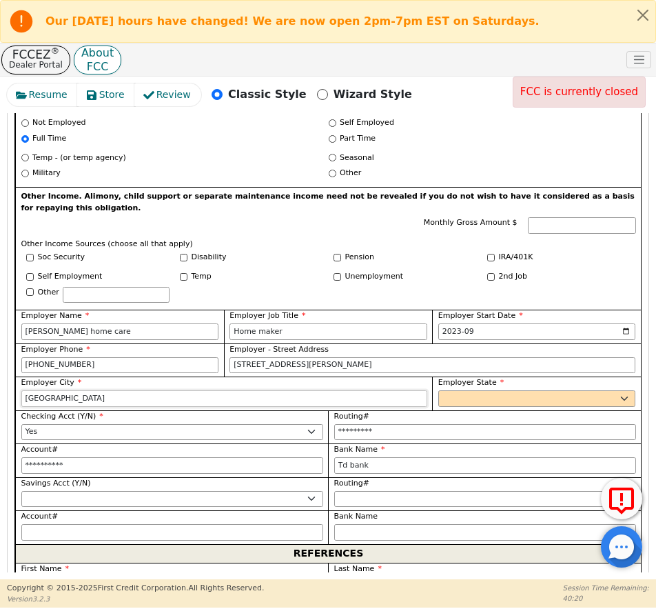
type input "[GEOGRAPHIC_DATA]"
select select "NJ"
click at [177, 411] on label "Checking Acct (Y/N)" at bounding box center [172, 417] width 302 height 12
click at [177, 424] on select "Yes No" at bounding box center [172, 432] width 302 height 17
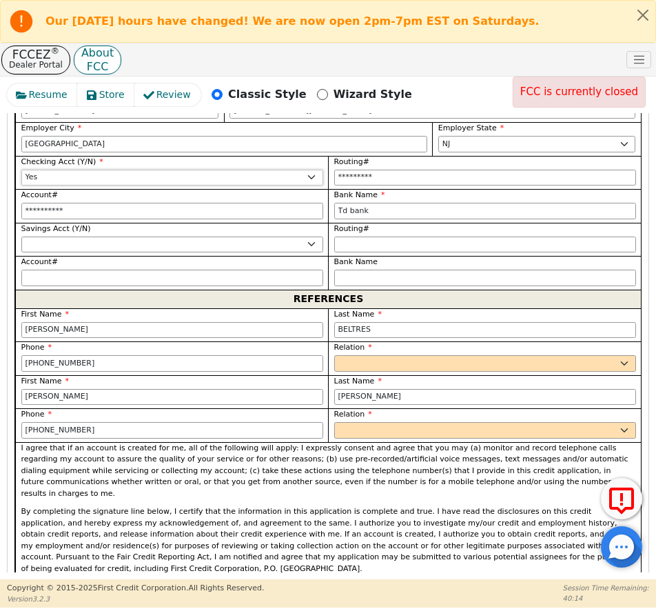
scroll to position [1365, 0]
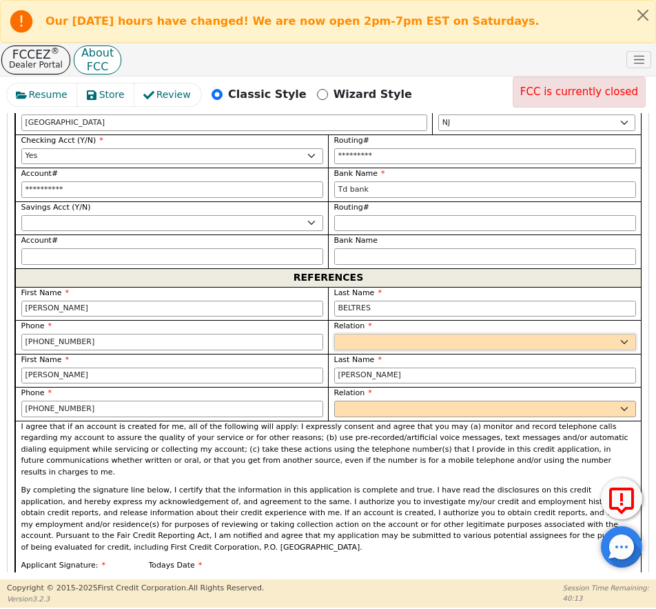
click at [378, 334] on select "FATHER MOTHER SISTER BROTHER DAUGHTER SON CO-WORKER NEIGHBOR FRIEND COUSIN G-MO…" at bounding box center [485, 342] width 302 height 17
select select "SIGNIFICANT OTHER"
click at [334, 334] on select "FATHER MOTHER SISTER BROTHER DAUGHTER SON CO-WORKER NEIGHBOR FRIEND COUSIN G-MO…" at bounding box center [485, 342] width 302 height 17
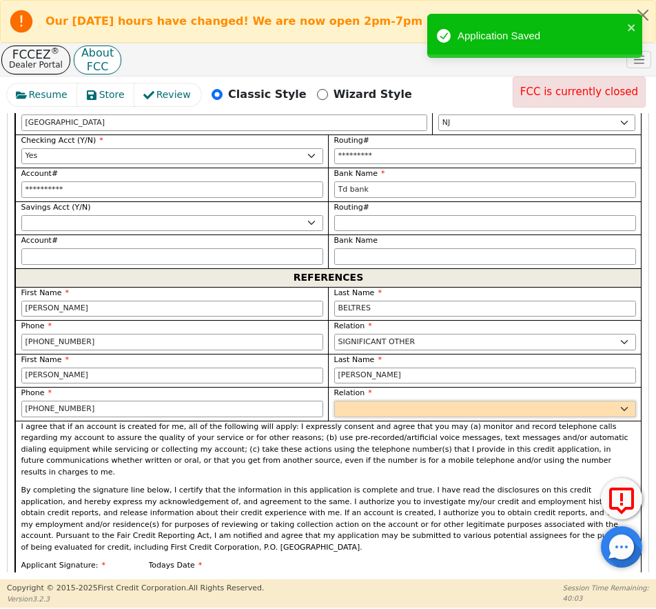
click at [354, 401] on select "FATHER MOTHER SISTER BROTHER DAUGHTER SON CO-WORKER NEIGHBOR FRIEND COUSIN G-MO…" at bounding box center [485, 409] width 302 height 17
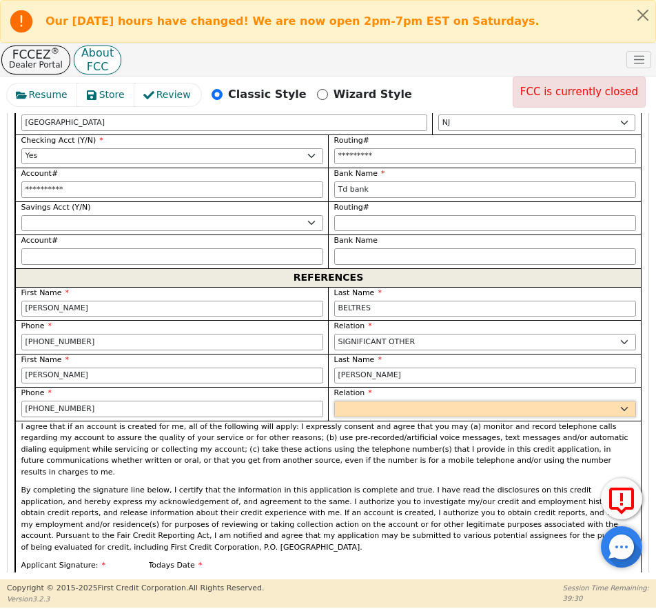
select select "SIGNIFICANT OTHER"
click at [334, 401] on select "FATHER MOTHER SISTER BROTHER DAUGHTER SON CO-WORKER NEIGHBOR FRIEND COUSIN G-MO…" at bounding box center [485, 409] width 302 height 17
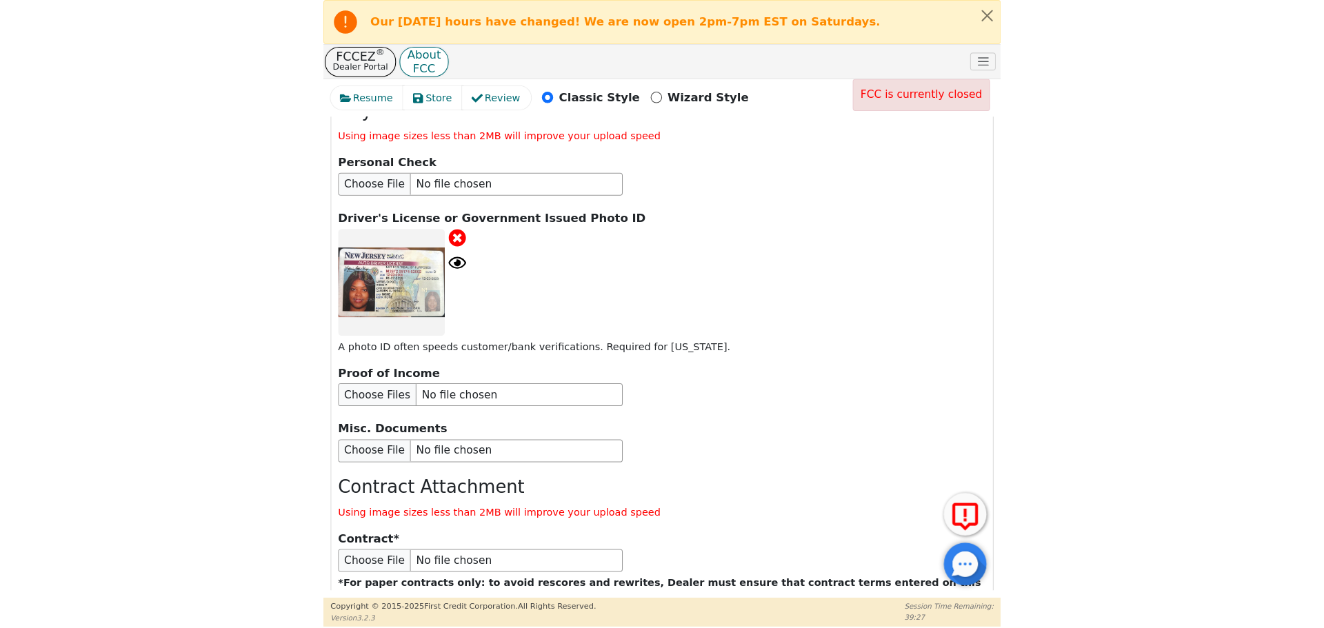
scroll to position [2228, 0]
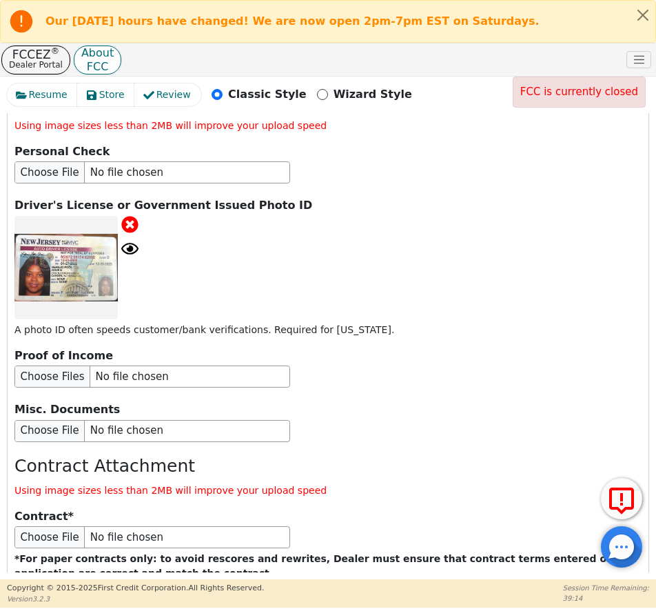
click at [300, 601] on button "Submit Application" at bounding box center [280, 617] width 172 height 32
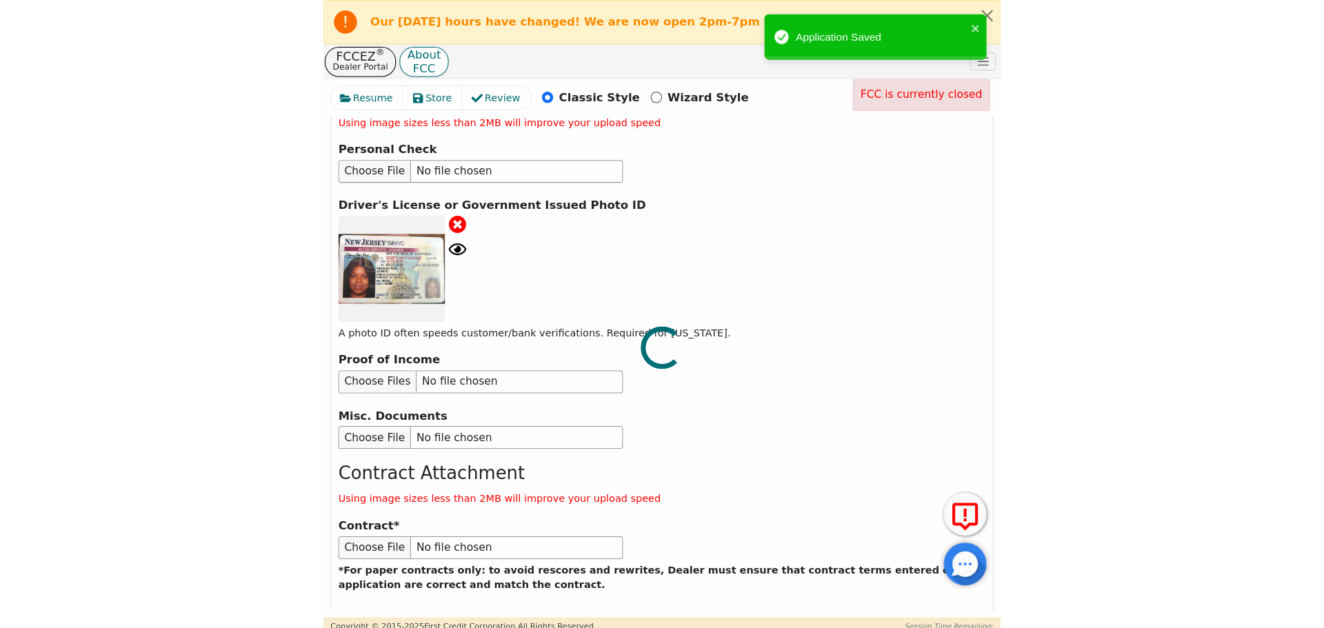
scroll to position [1559, 0]
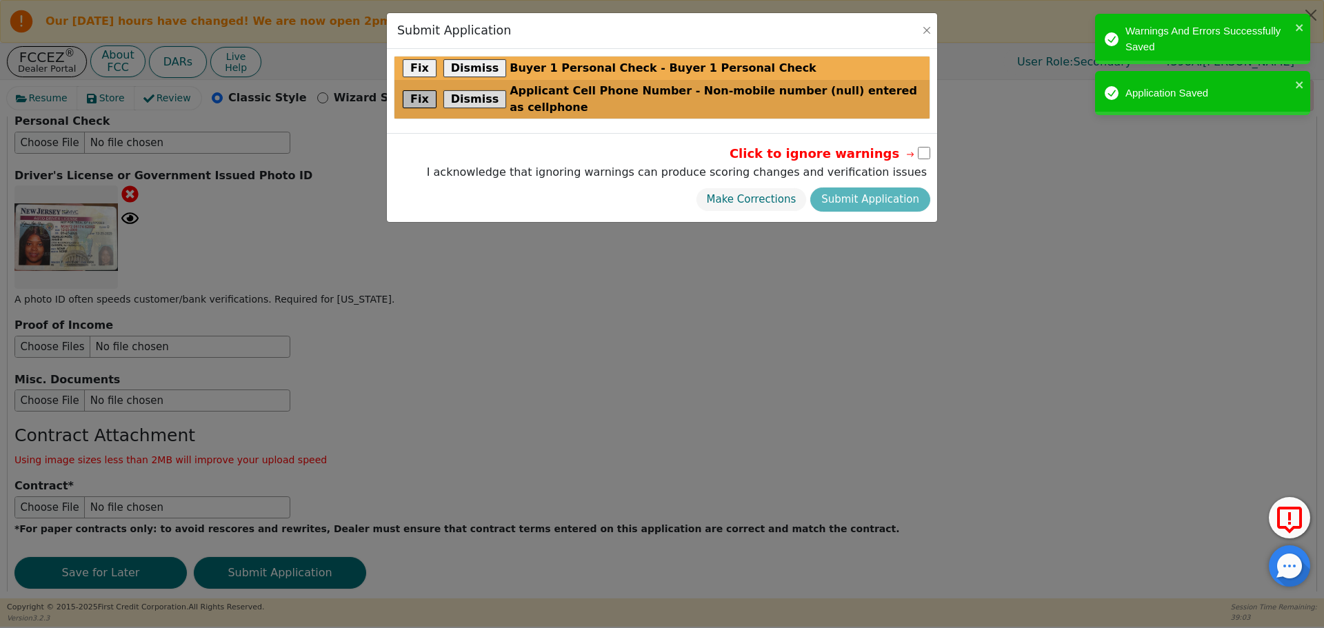
click at [413, 90] on button "Fix" at bounding box center [420, 99] width 34 height 18
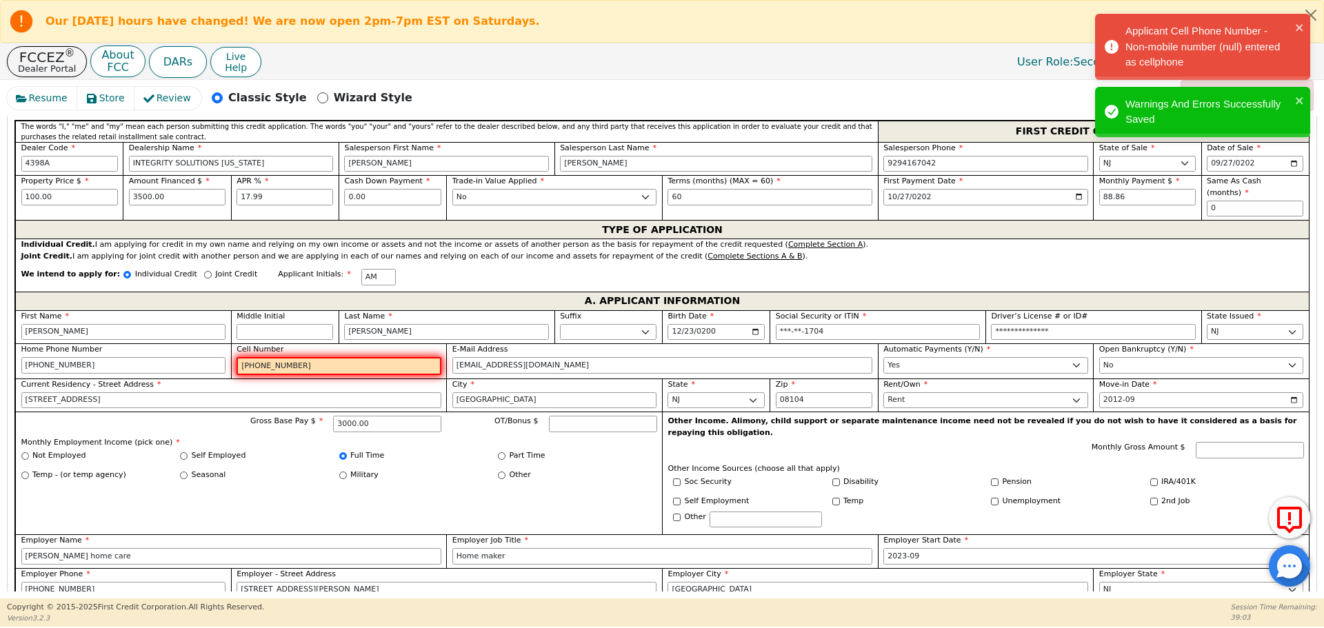
scroll to position [505, 0]
drag, startPoint x: 81, startPoint y: 352, endPoint x: 2, endPoint y: 352, distance: 79.3
click at [0, 352] on div "Resume Store Review Classic Style Wizard Style FCC is currently closed Back Sub…" at bounding box center [662, 339] width 1324 height 519
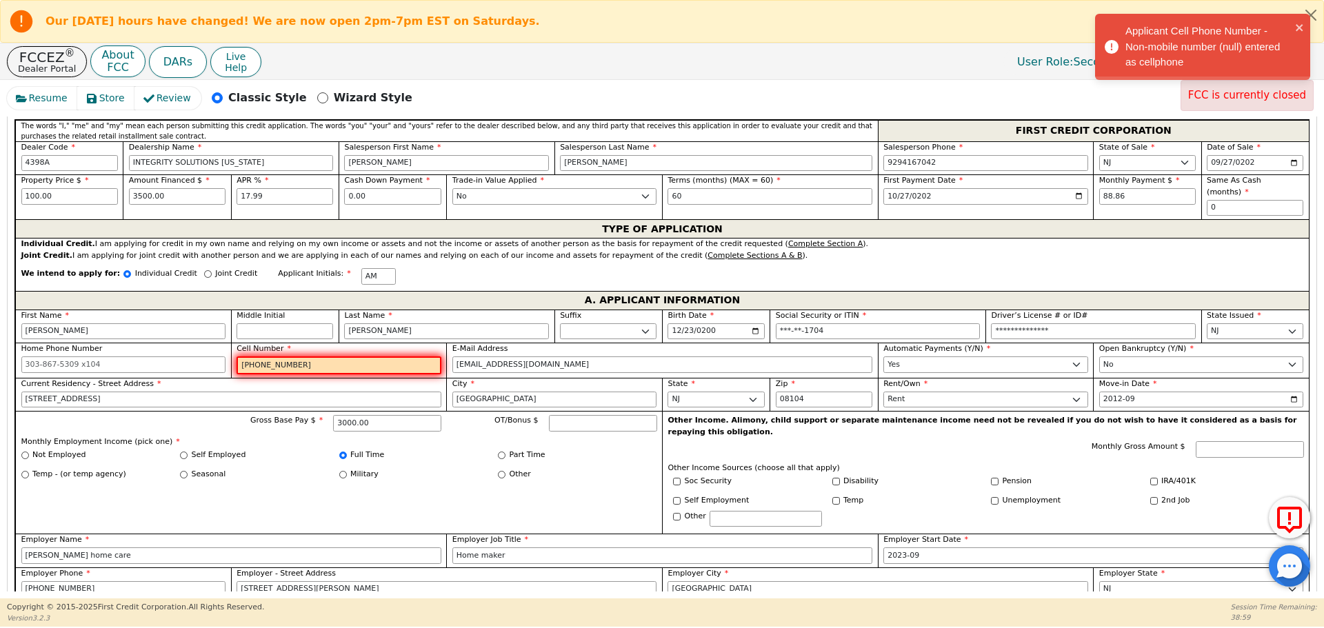
click at [279, 357] on input "[PHONE_NUMBER]" at bounding box center [339, 366] width 205 height 18
paste input "[PHONE_NUMBER]"
type input "856-283-79856-283-799797"
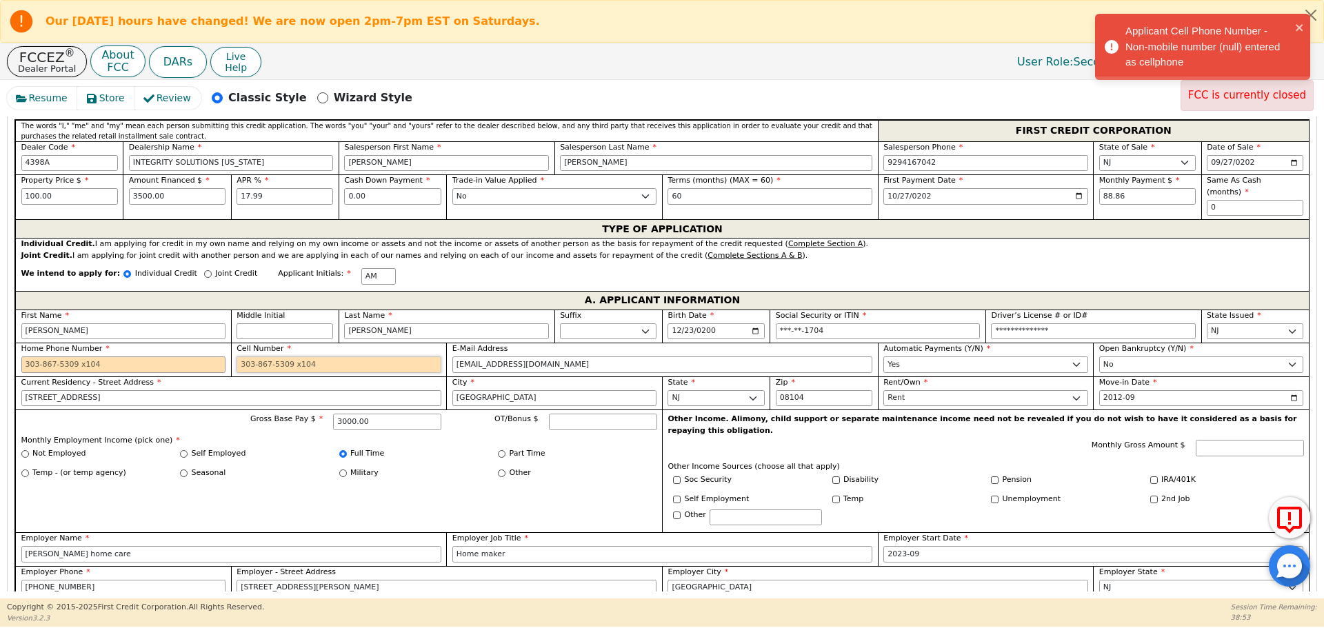
click at [325, 357] on input "Cell Number" at bounding box center [339, 365] width 205 height 17
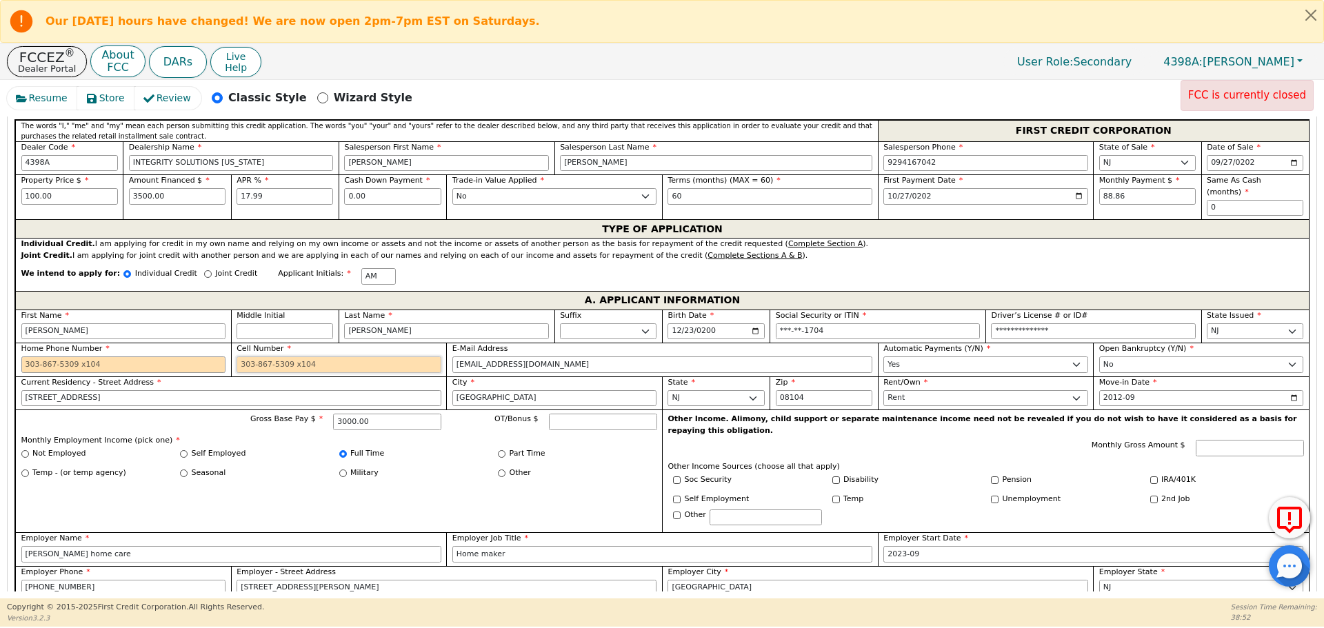
paste input "[PHONE_NUMBER]"
type input "[PHONE_NUMBER]"
click at [275, 377] on label "Current Residency - Street Address" at bounding box center [231, 383] width 420 height 12
click at [275, 390] on input "[STREET_ADDRESS]" at bounding box center [231, 398] width 420 height 17
click at [244, 414] on div "Gross Base Pay $ 3000.00" at bounding box center [336, 422] width 212 height 17
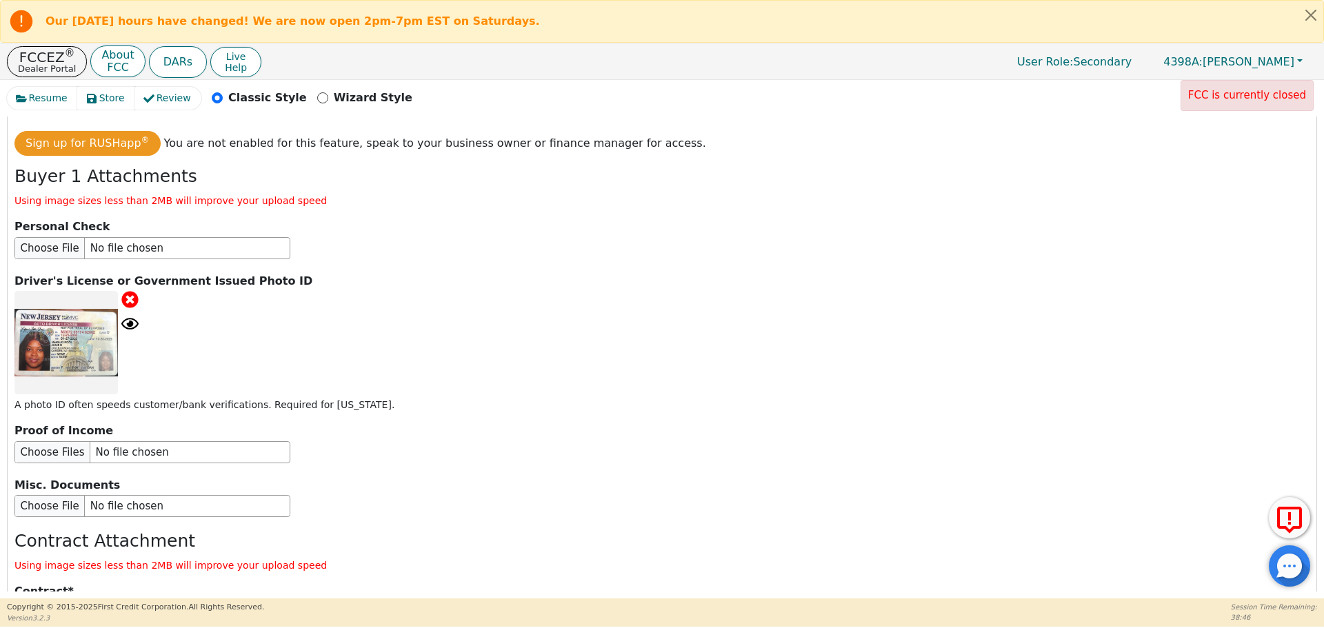
scroll to position [1559, 0]
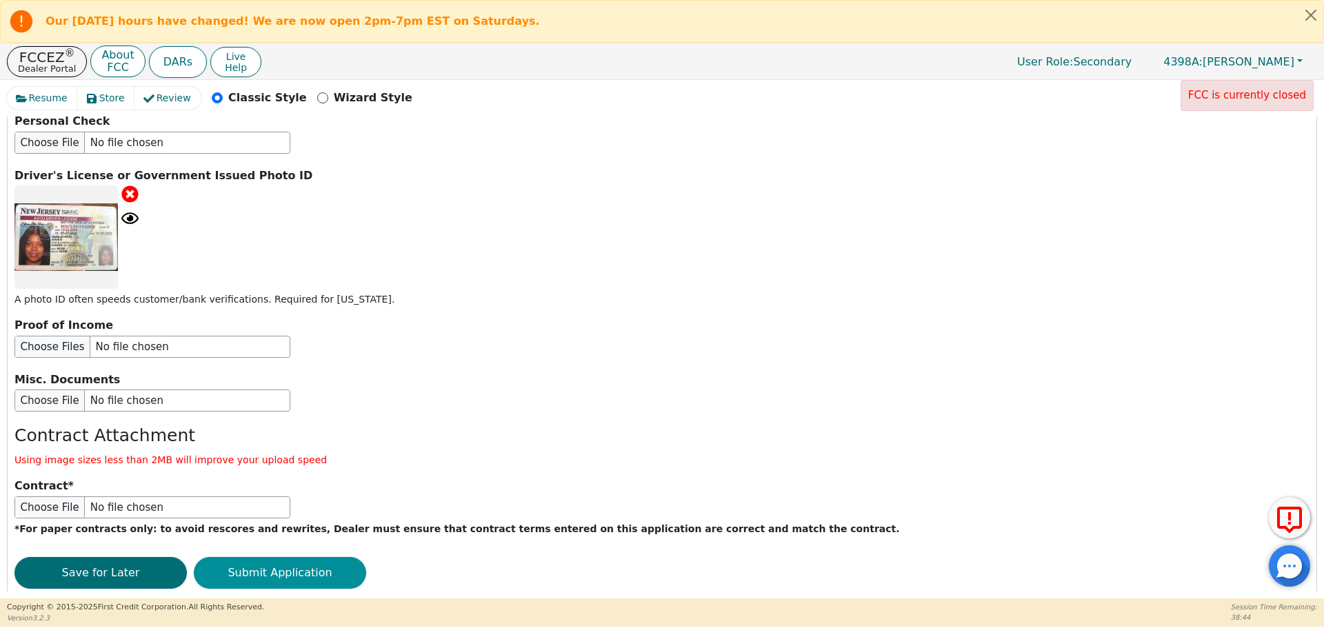
click at [290, 557] on button "Submit Application" at bounding box center [280, 573] width 172 height 32
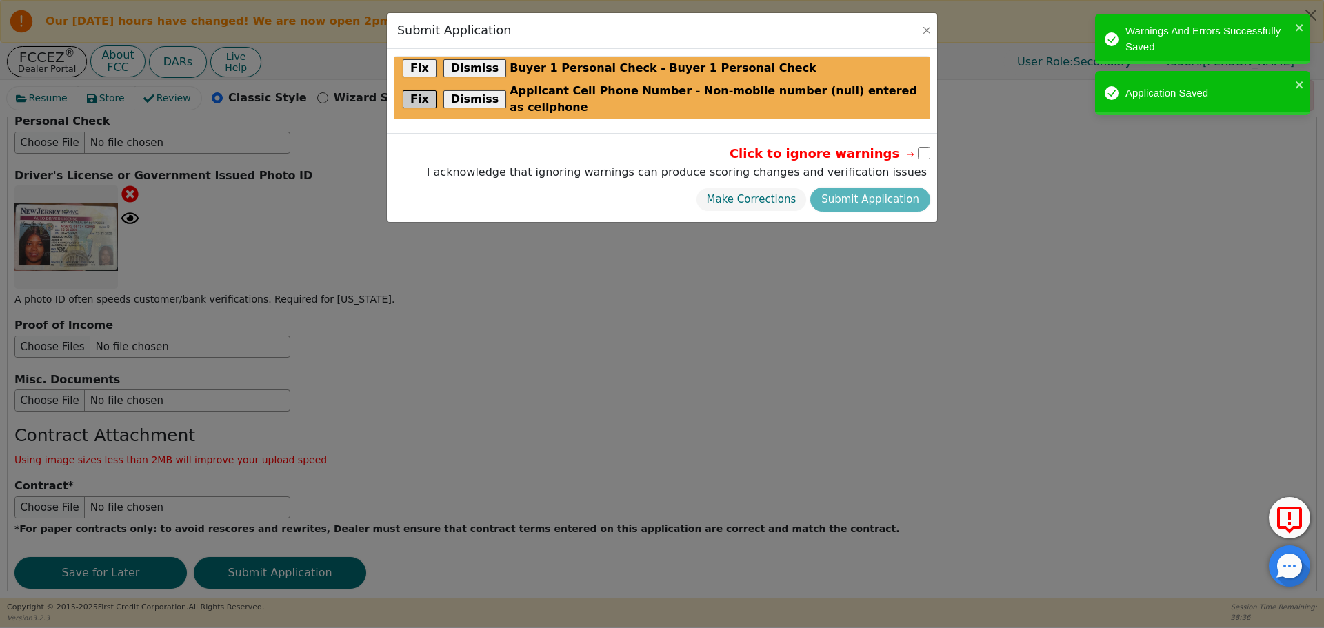
click at [417, 90] on button "Fix" at bounding box center [420, 99] width 34 height 18
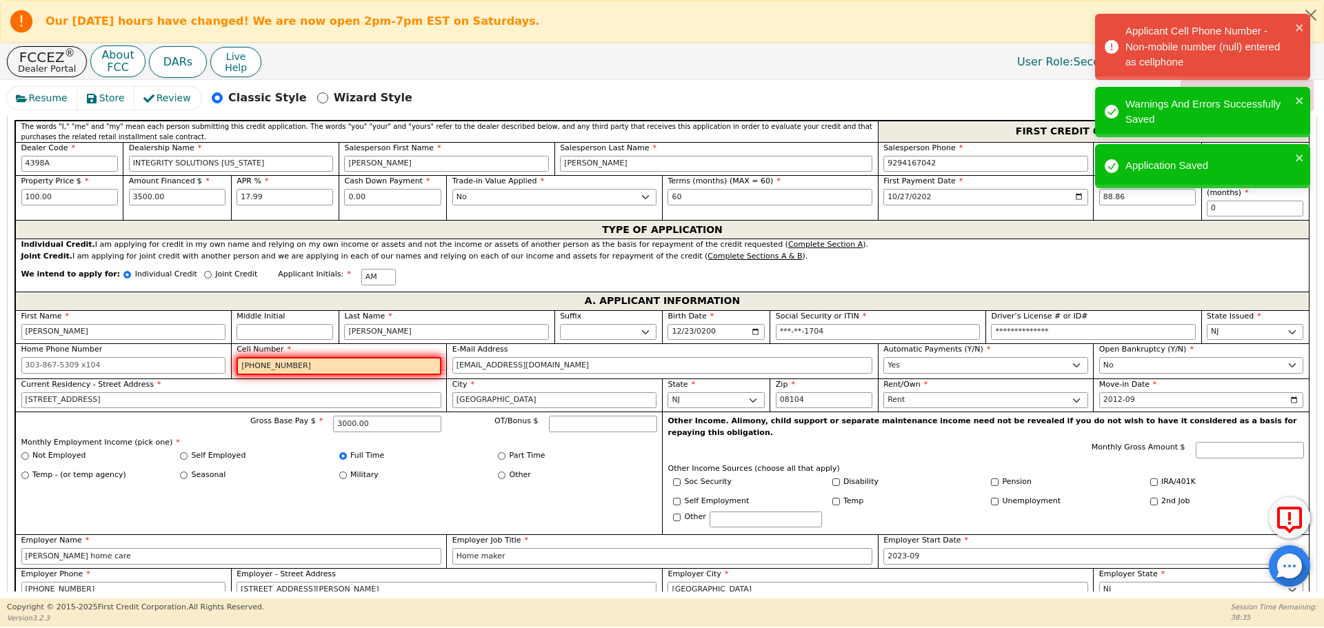
scroll to position [505, 0]
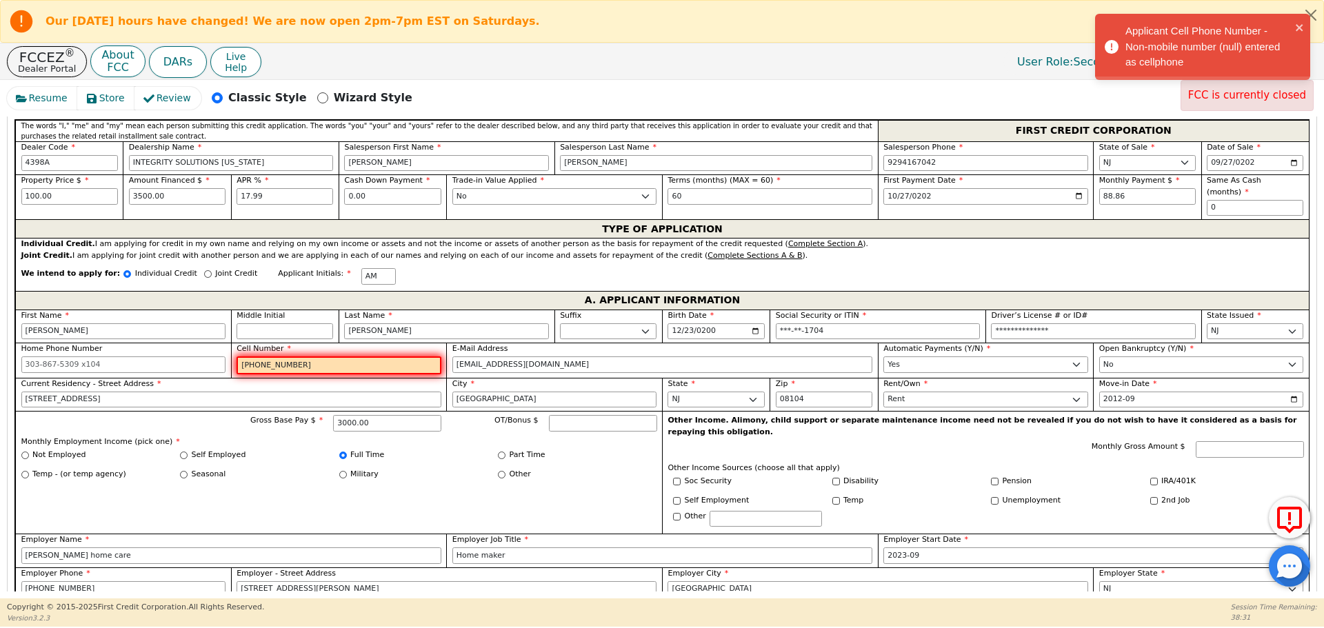
click at [297, 362] on input "[PHONE_NUMBER]" at bounding box center [339, 366] width 205 height 18
drag, startPoint x: 301, startPoint y: 354, endPoint x: 215, endPoint y: 355, distance: 86.2
click at [215, 355] on div "**********" at bounding box center [662, 472] width 1294 height 325
click at [232, 379] on label "Current Residency - Street Address" at bounding box center [231, 385] width 420 height 12
click at [232, 392] on input "[STREET_ADDRESS]" at bounding box center [231, 400] width 420 height 17
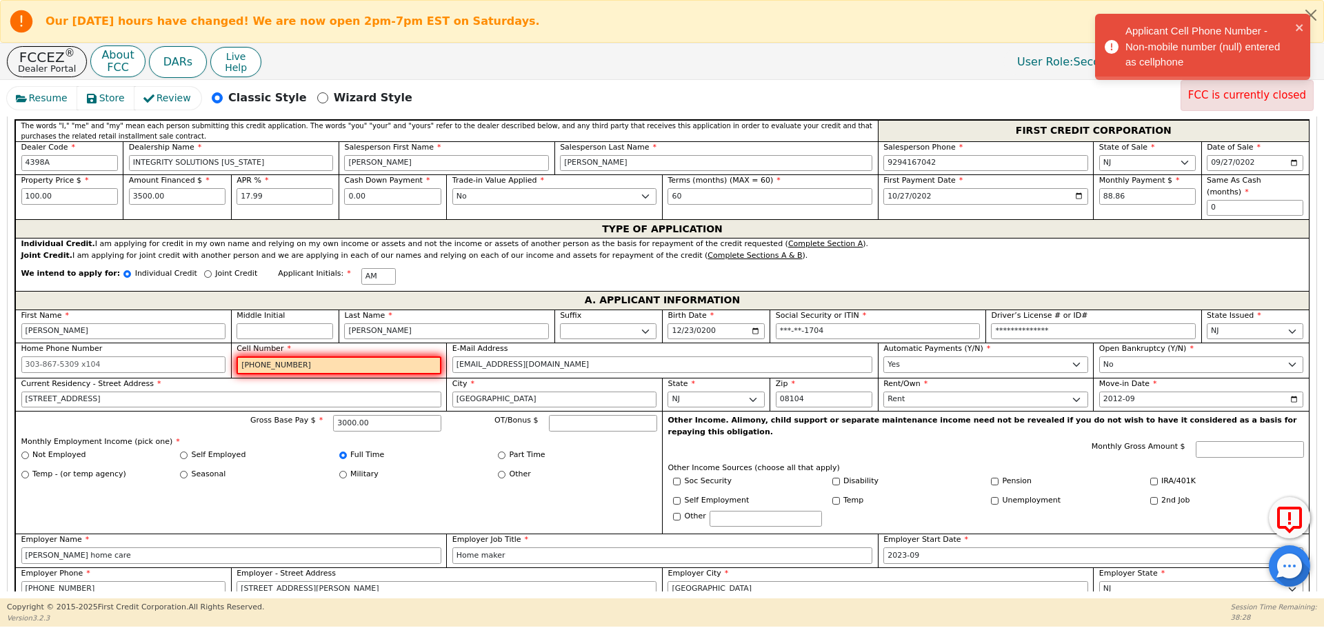
drag, startPoint x: 297, startPoint y: 353, endPoint x: 210, endPoint y: 348, distance: 87.1
click at [210, 348] on div "**********" at bounding box center [662, 472] width 1294 height 325
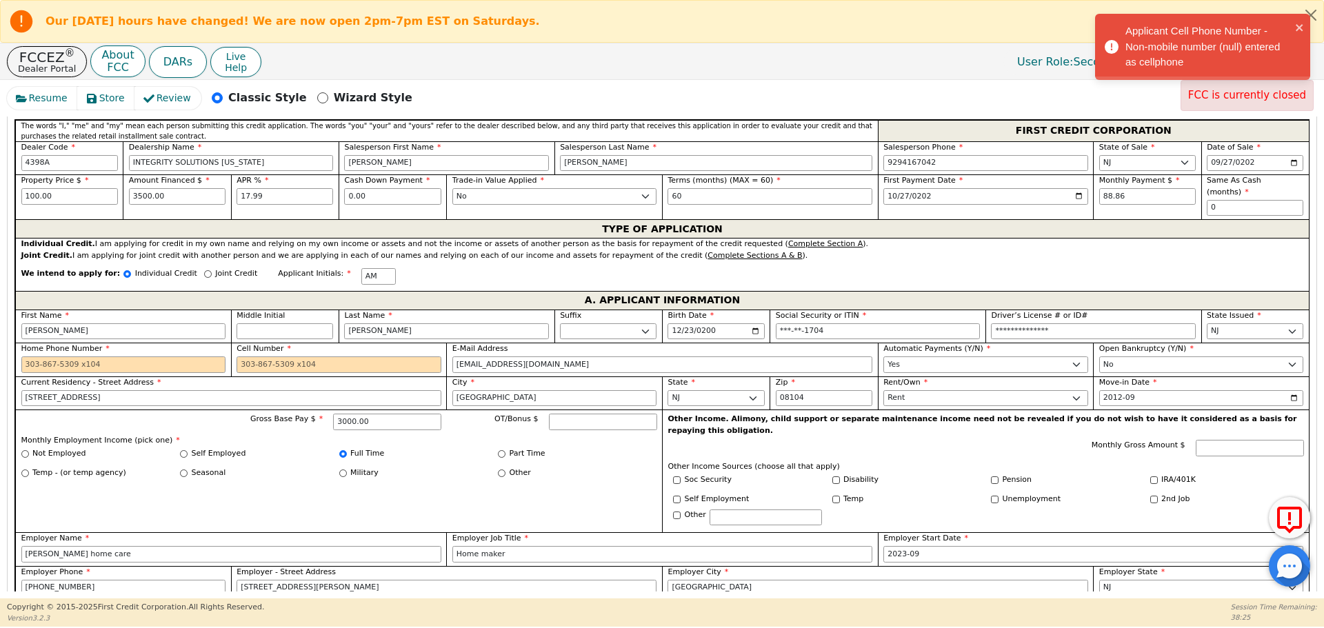
click at [219, 414] on div "Gross Base Pay $ 3000.00 OT/Bonus $" at bounding box center [339, 424] width 636 height 20
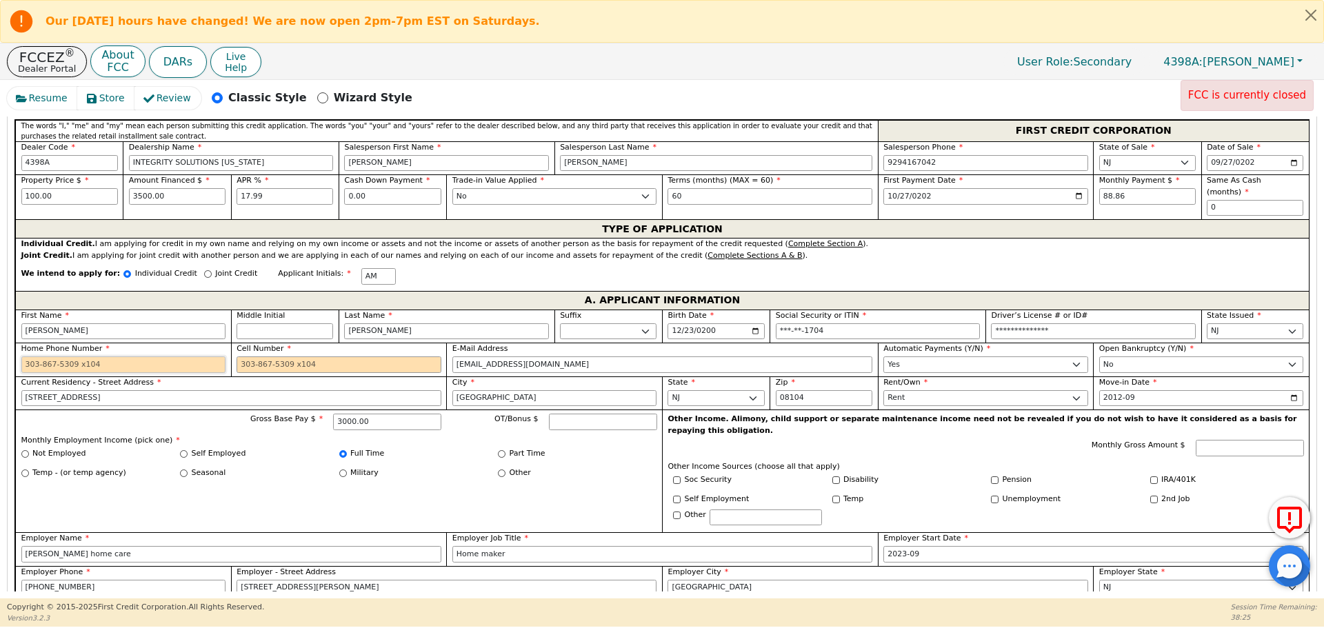
click at [148, 357] on input "Home Phone Number" at bounding box center [123, 365] width 205 height 17
paste input "[PHONE_NUMBER]"
type input "[PHONE_NUMBER]"
click at [288, 357] on input "Cell Number" at bounding box center [339, 365] width 205 height 17
paste input "[PHONE_NUMBER]"
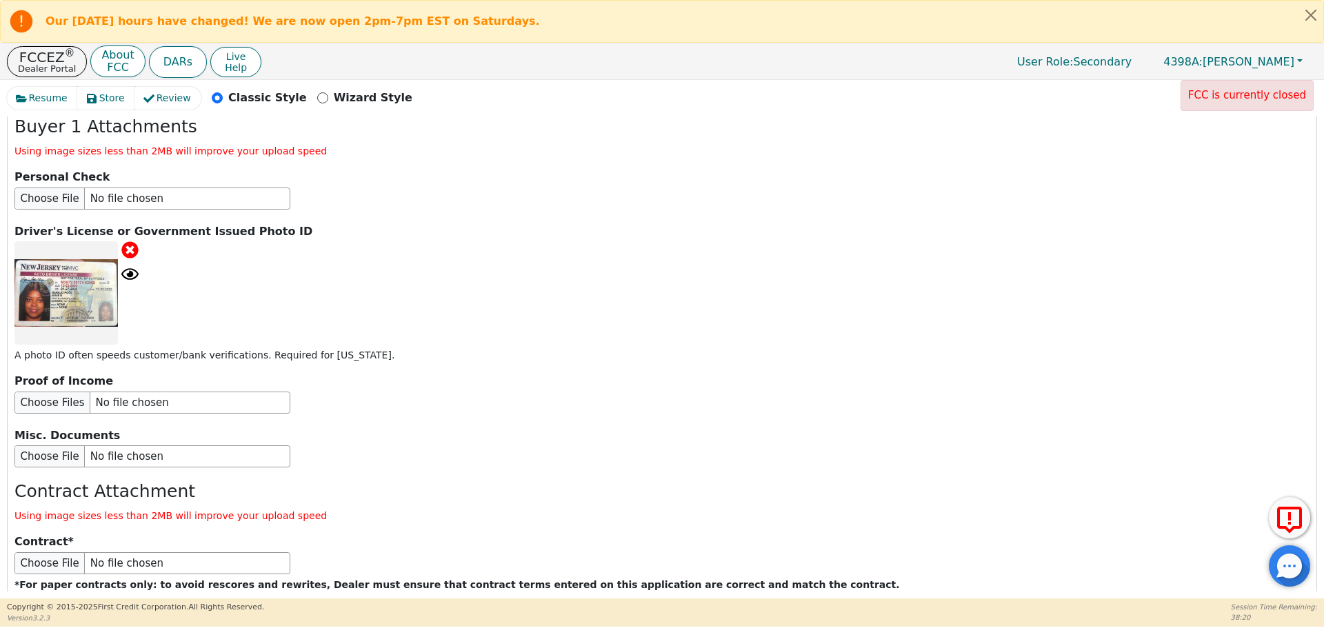
scroll to position [1559, 0]
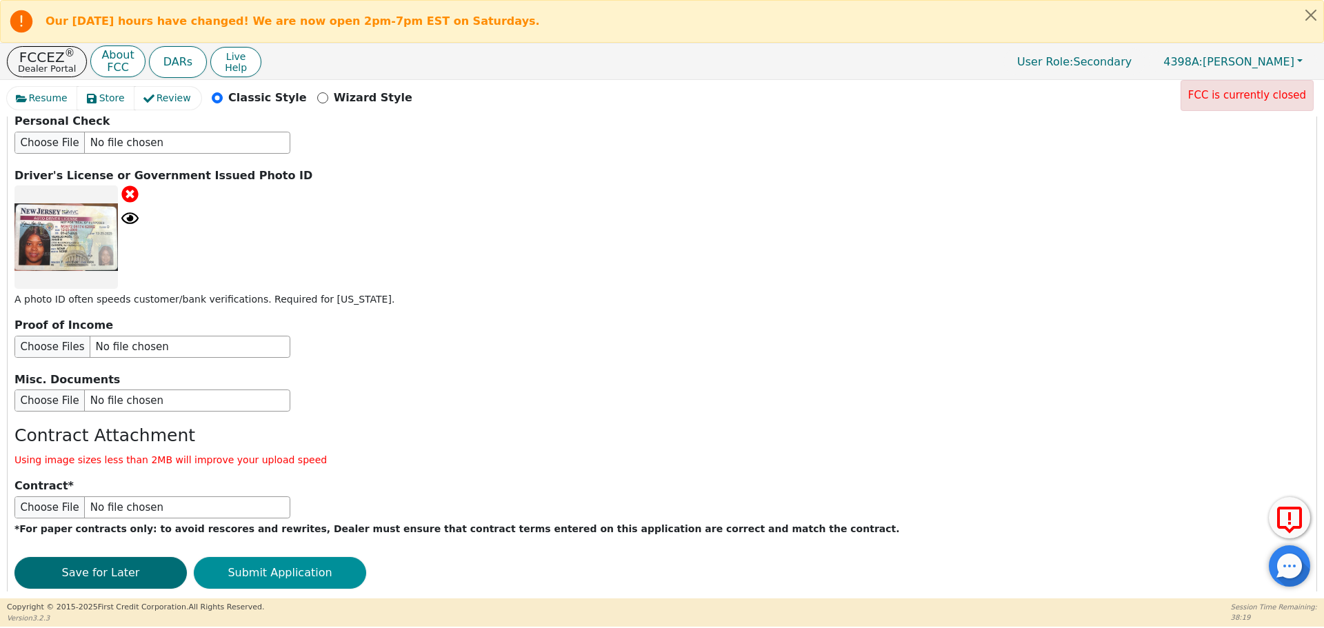
type input "[PHONE_NUMBER]"
click at [278, 557] on button "Submit Application" at bounding box center [280, 573] width 172 height 32
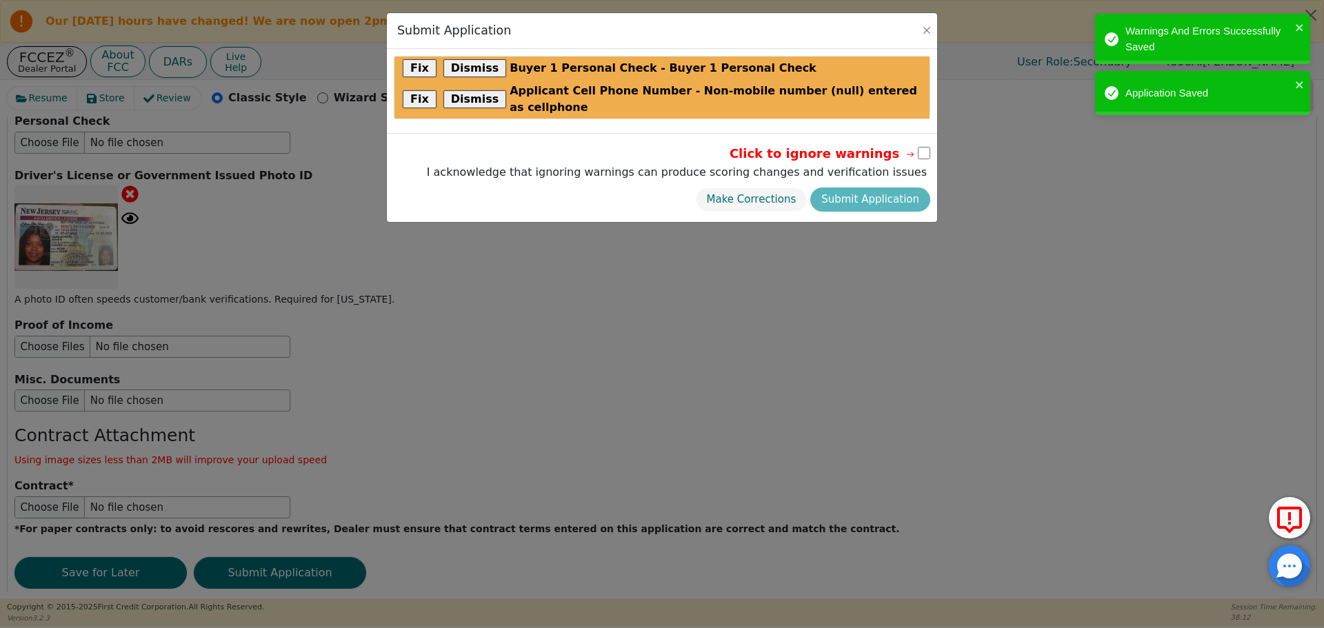
click at [921, 147] on input "checkbox" at bounding box center [924, 153] width 12 height 12
checkbox input "true"
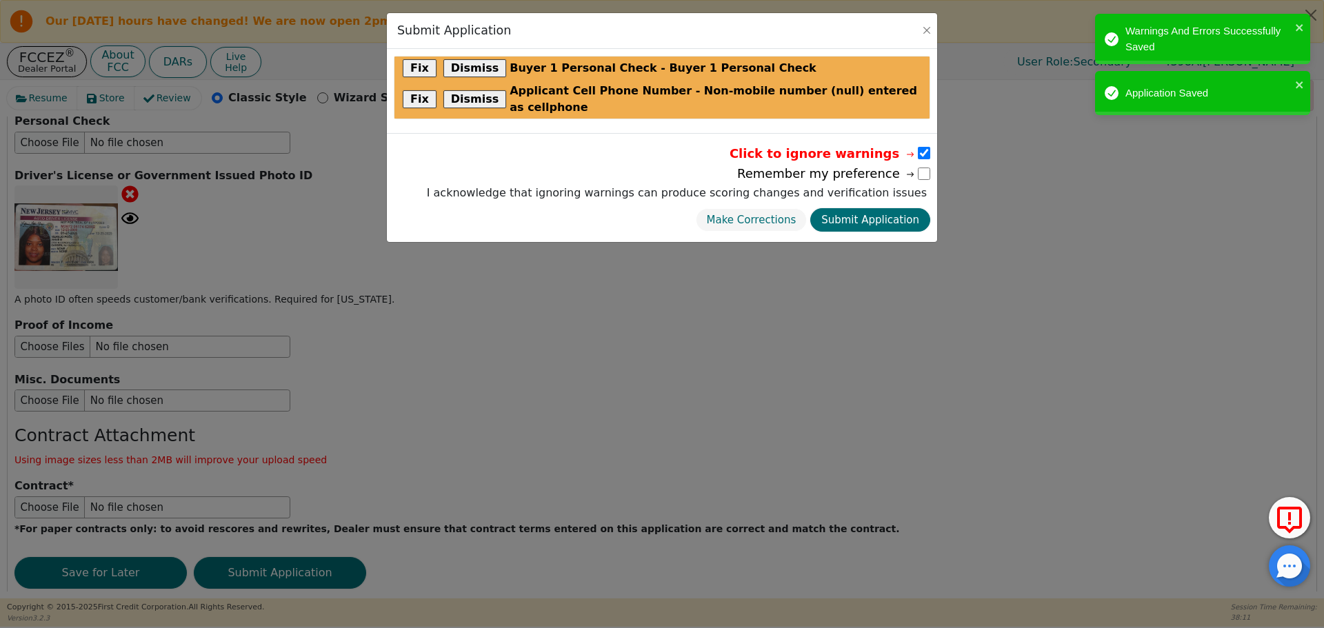
click at [890, 208] on button "Submit Application" at bounding box center [870, 220] width 120 height 24
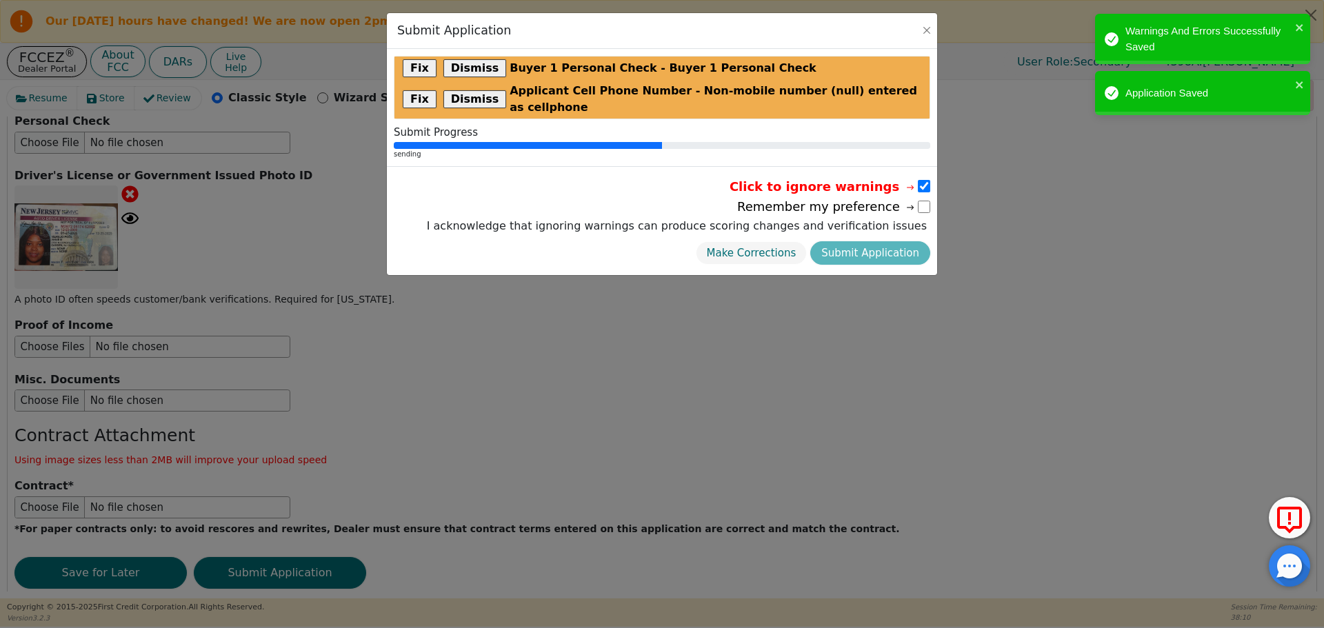
radio input "false"
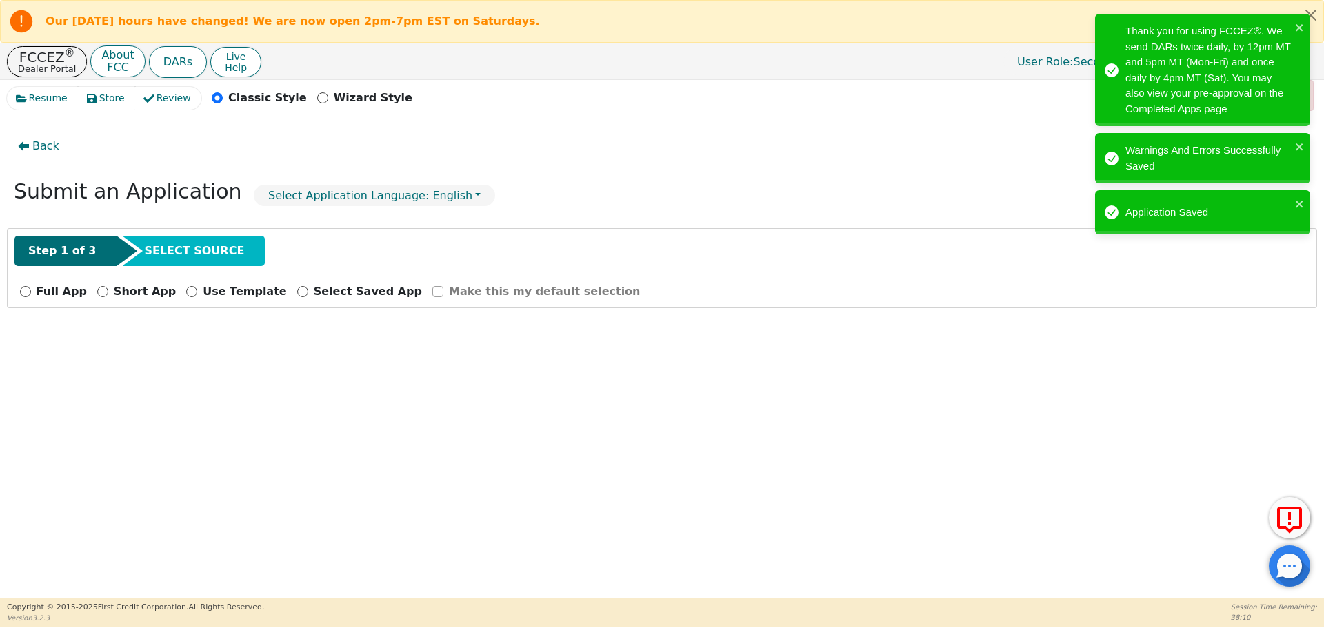
scroll to position [0, 0]
